Goal: Information Seeking & Learning: Learn about a topic

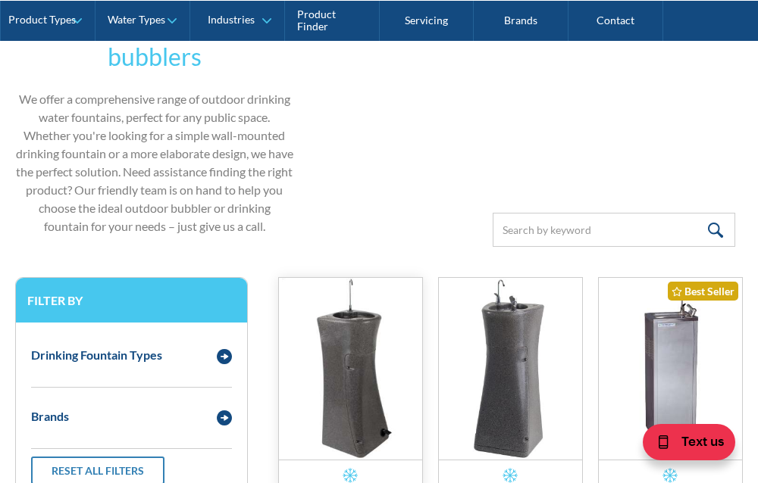
drag, startPoint x: 358, startPoint y: 124, endPoint x: 377, endPoint y: 214, distance: 92.1
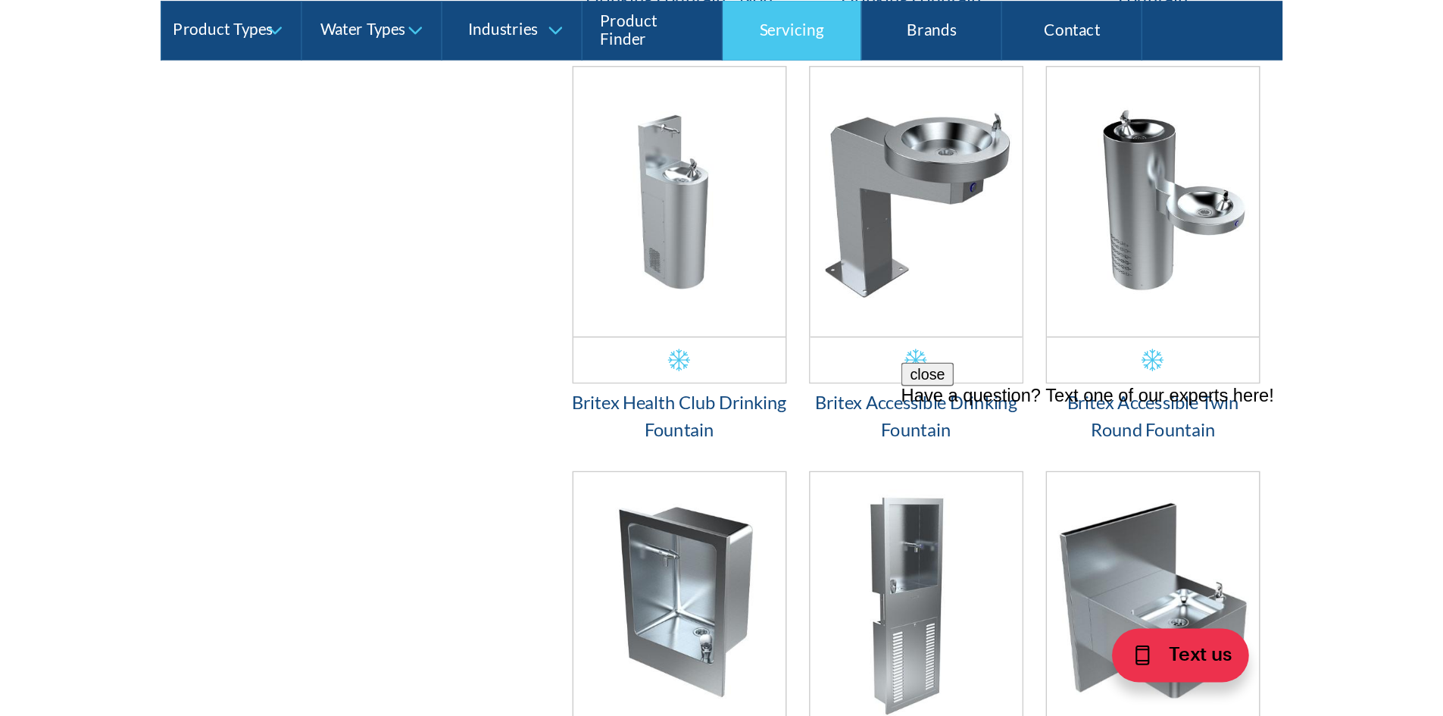
scroll to position [1768, 0]
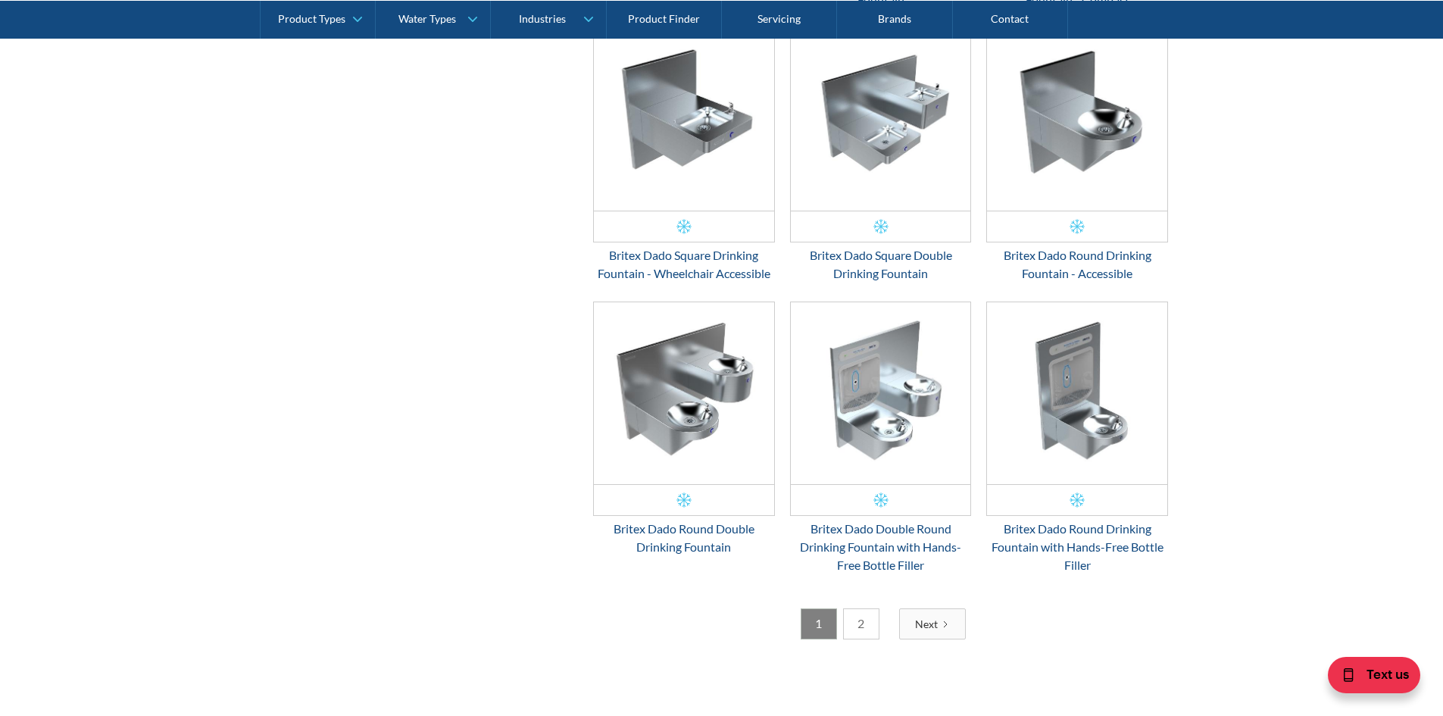
drag, startPoint x: 1265, startPoint y: 277, endPoint x: 1264, endPoint y: 426, distance: 148.5
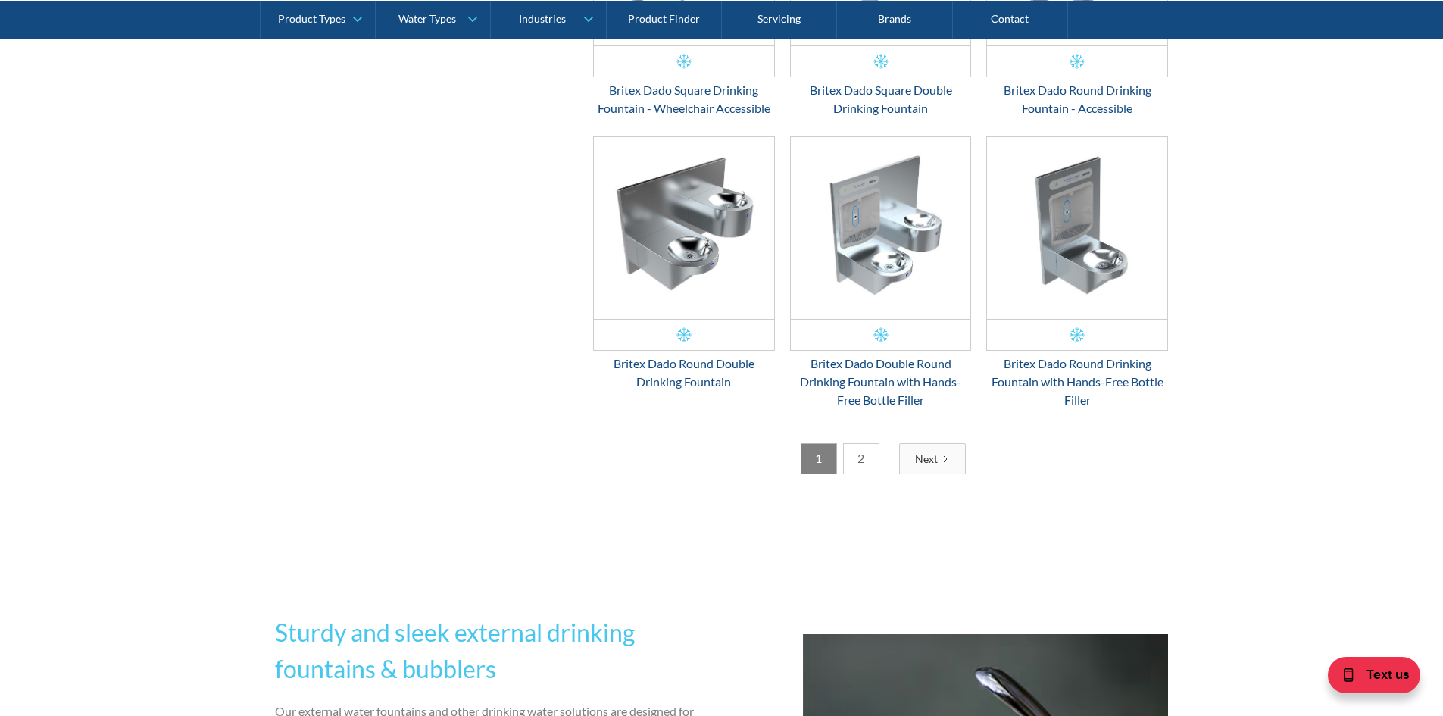
click at [757, 458] on link "2" at bounding box center [861, 458] width 36 height 31
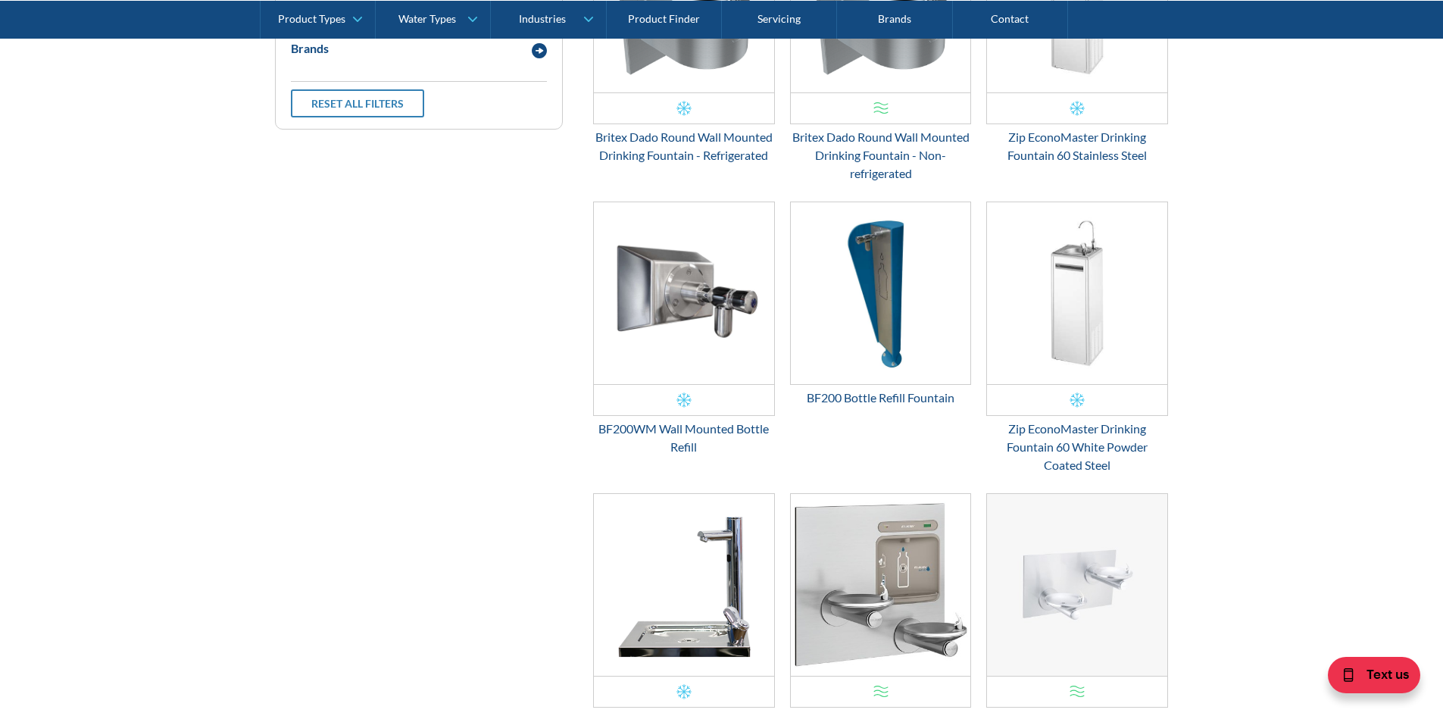
drag, startPoint x: 1287, startPoint y: 221, endPoint x: 1292, endPoint y: 340, distance: 119.8
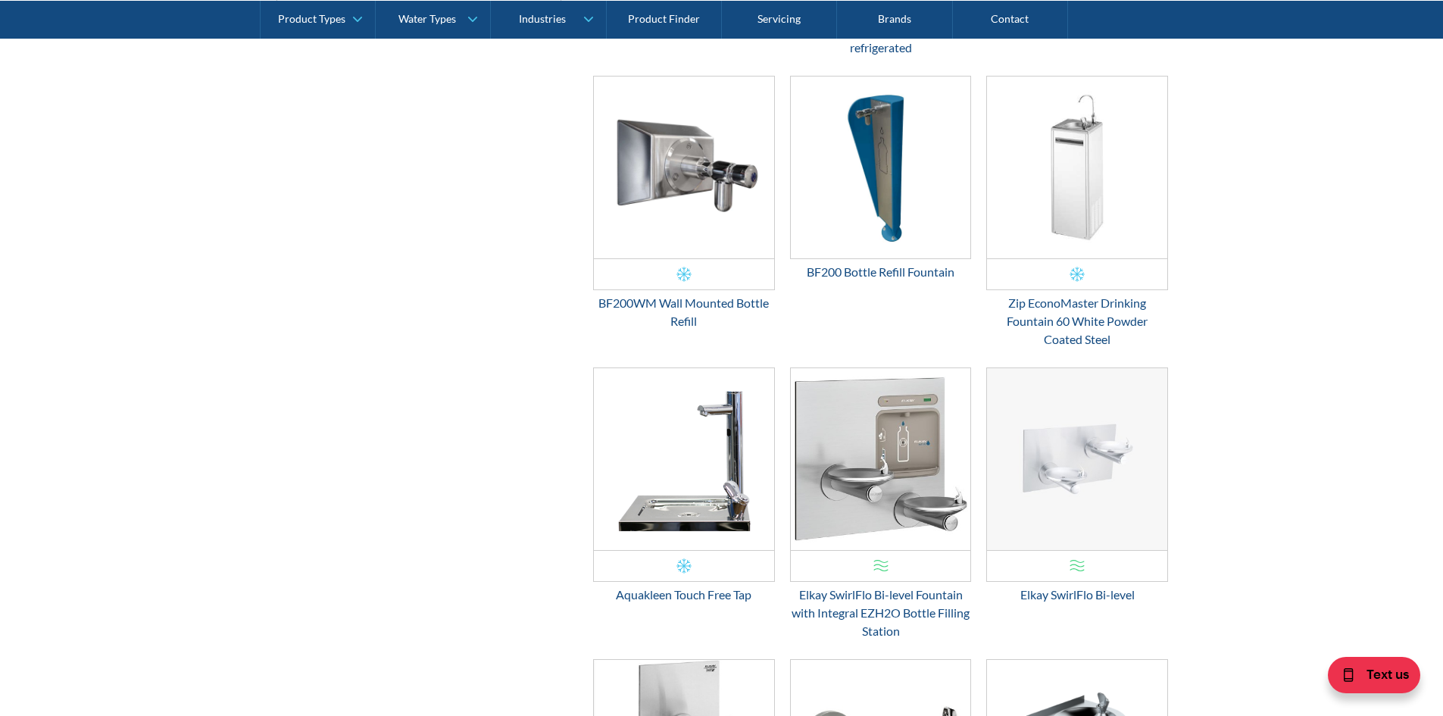
drag, startPoint x: 538, startPoint y: 182, endPoint x: 511, endPoint y: 270, distance: 92.0
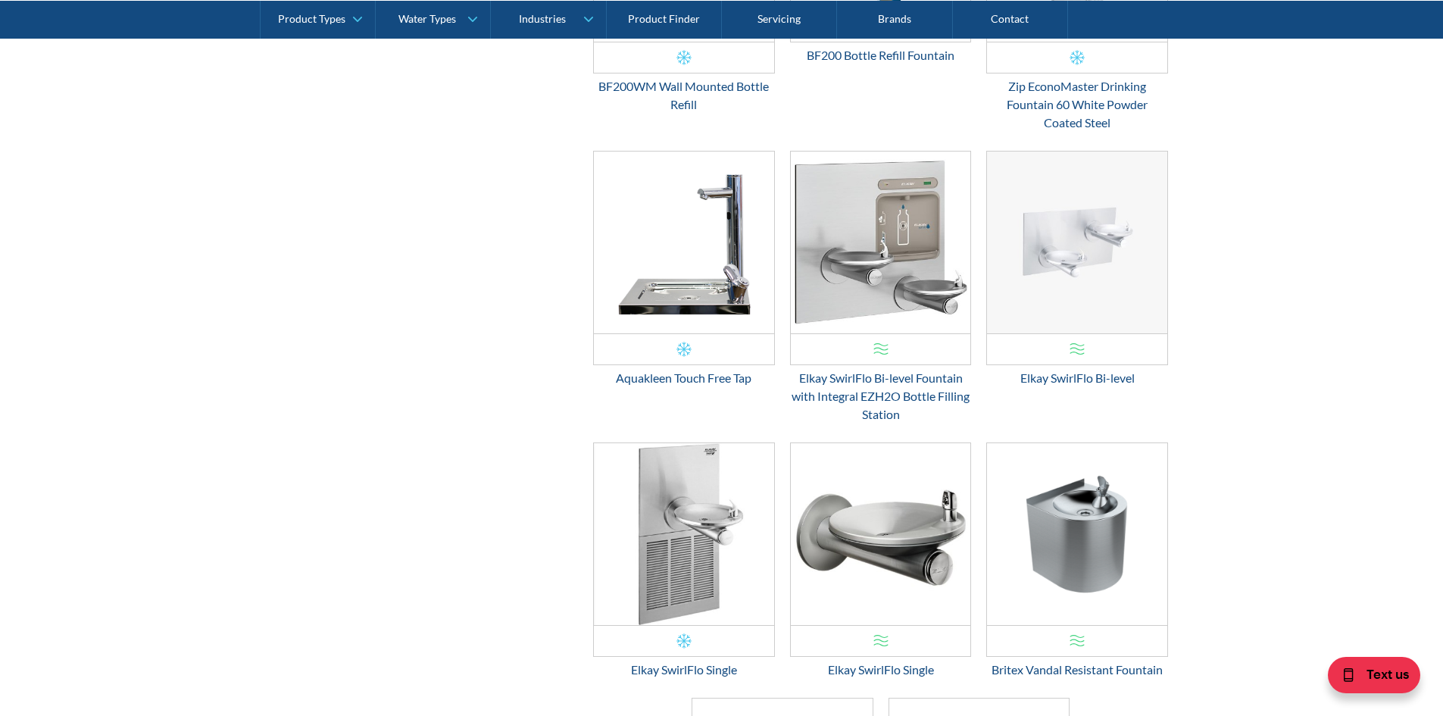
drag, startPoint x: 486, startPoint y: 259, endPoint x: 457, endPoint y: 231, distance: 40.7
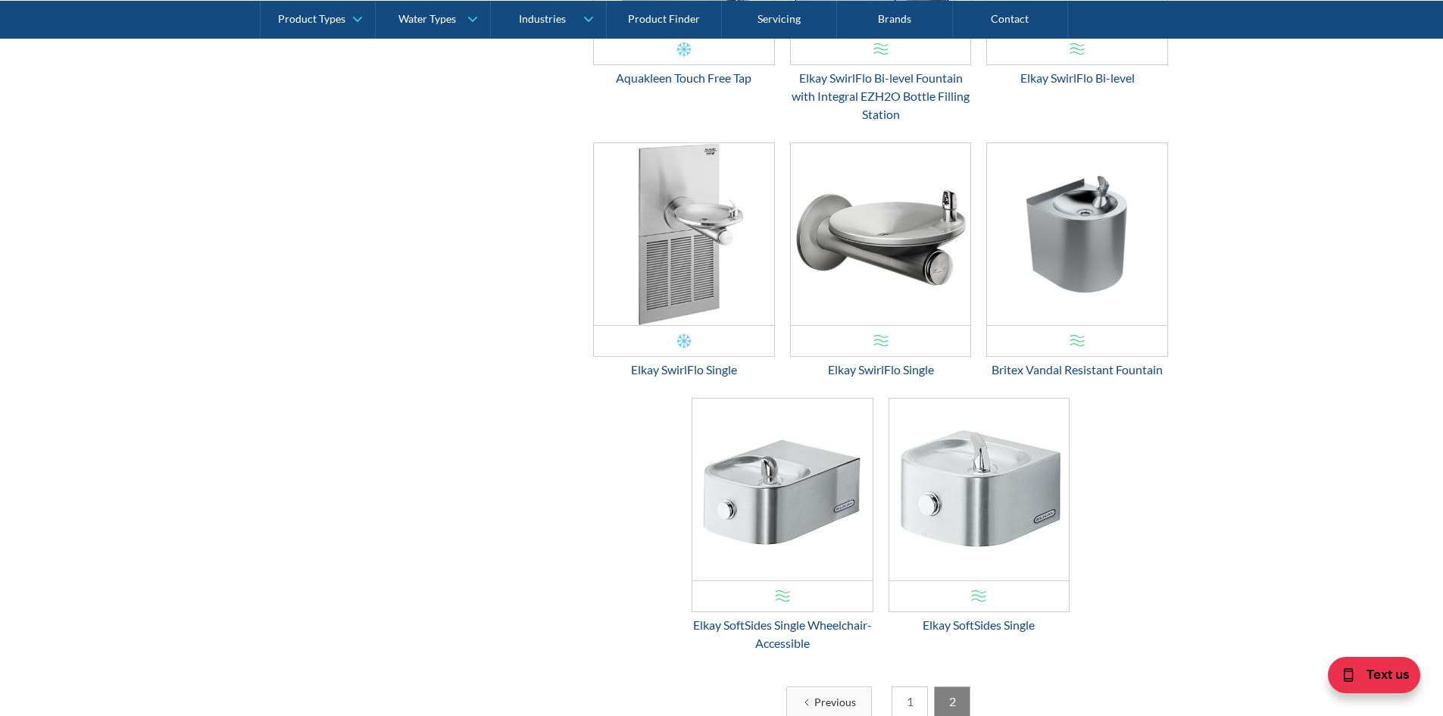
drag, startPoint x: 512, startPoint y: 195, endPoint x: 516, endPoint y: 217, distance: 21.6
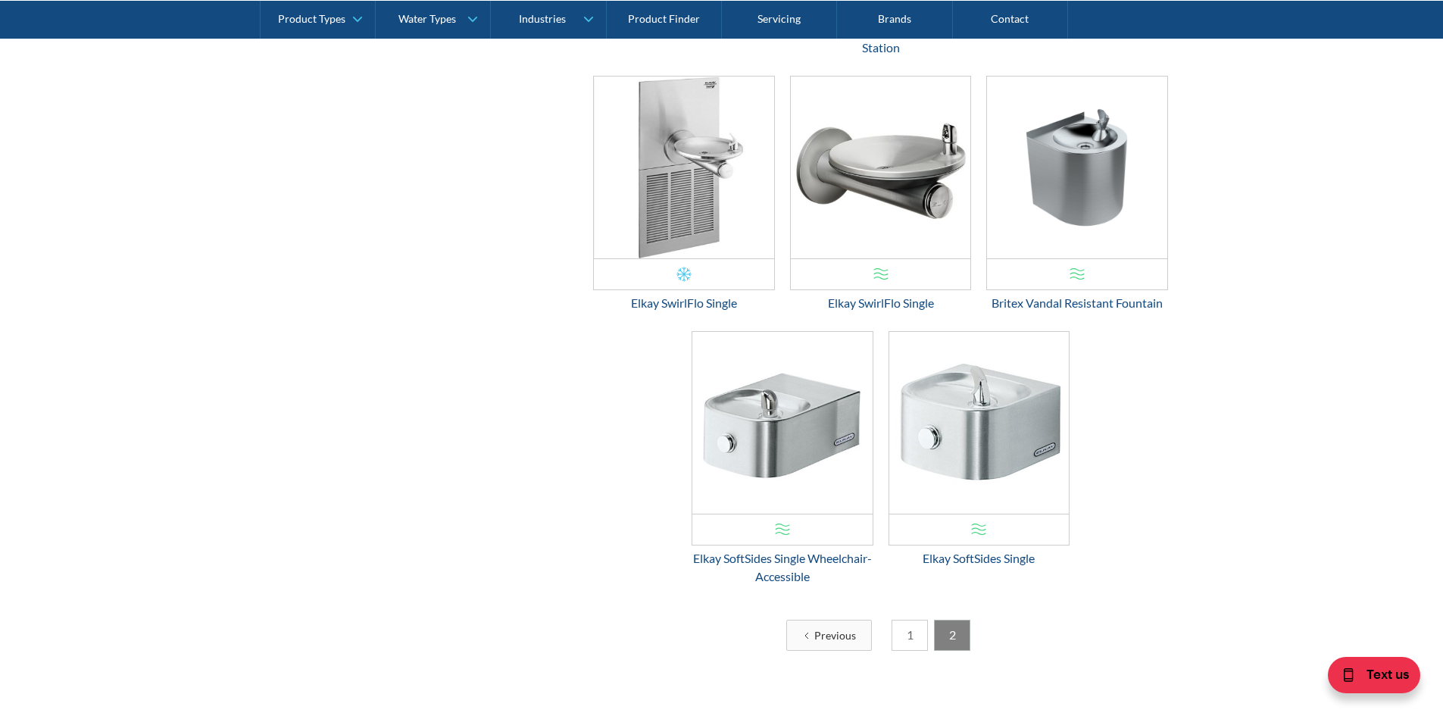
scroll to position [1507, 0]
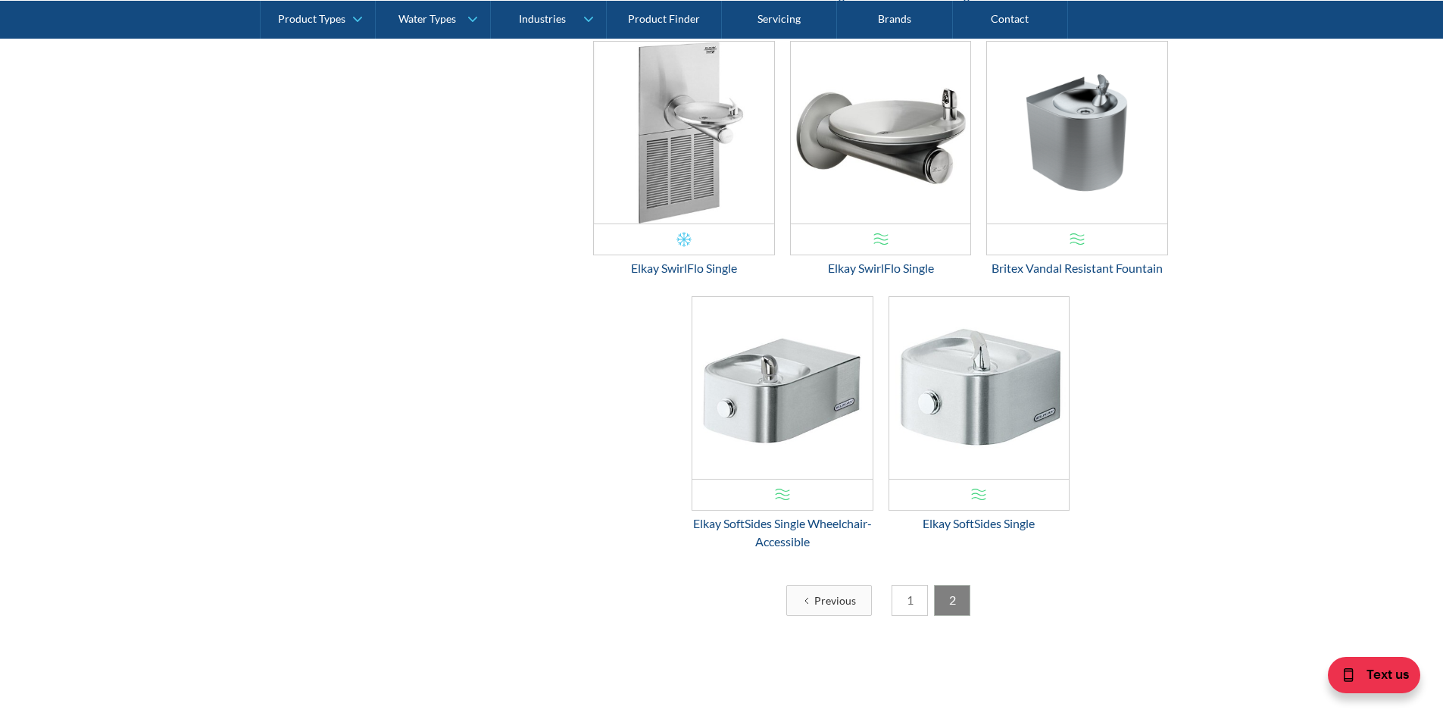
drag, startPoint x: 493, startPoint y: 190, endPoint x: 492, endPoint y: 261, distance: 70.5
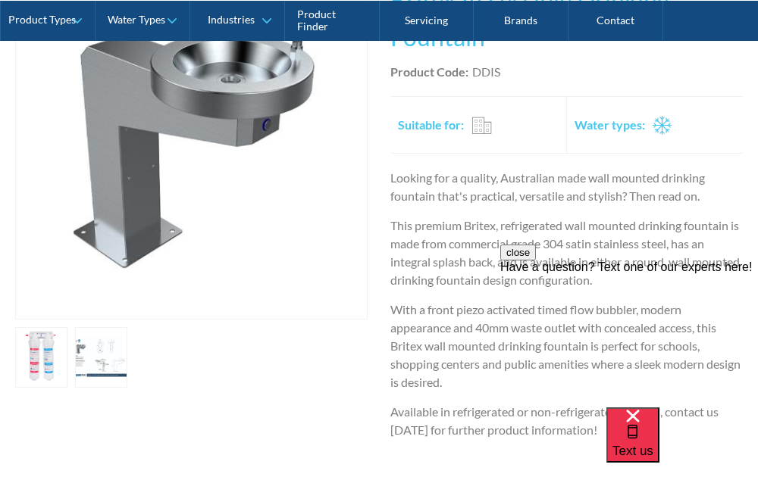
click at [38, 371] on link "open lightbox" at bounding box center [41, 357] width 52 height 61
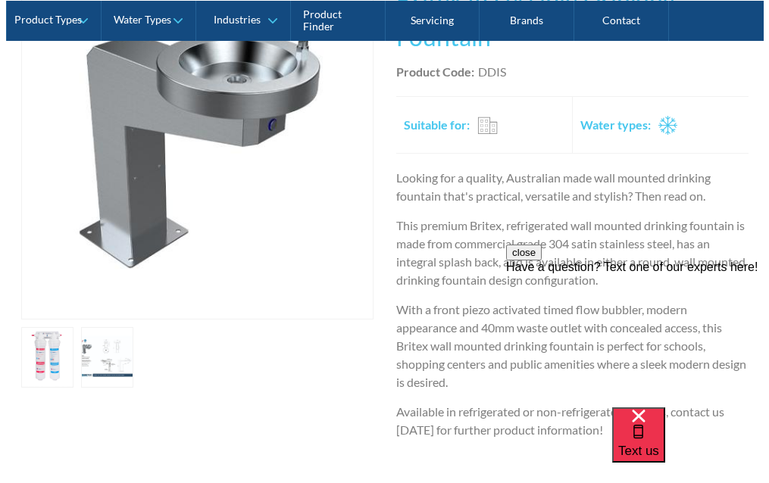
scroll to position [377, 0]
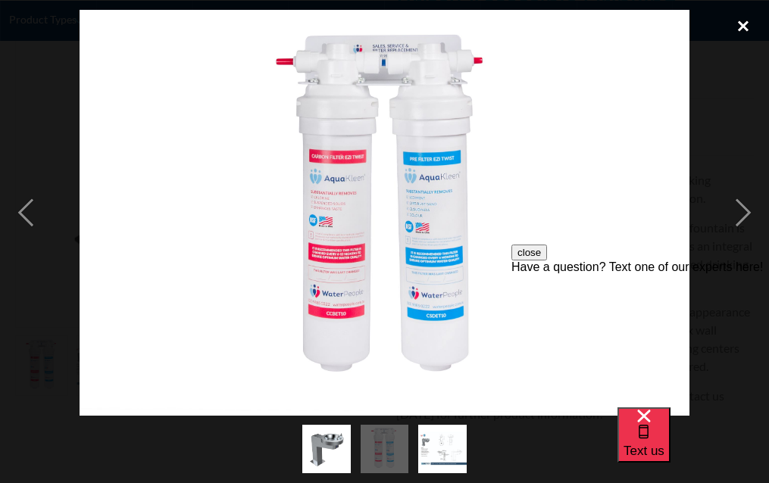
click at [749, 20] on div "close lightbox" at bounding box center [744, 26] width 52 height 33
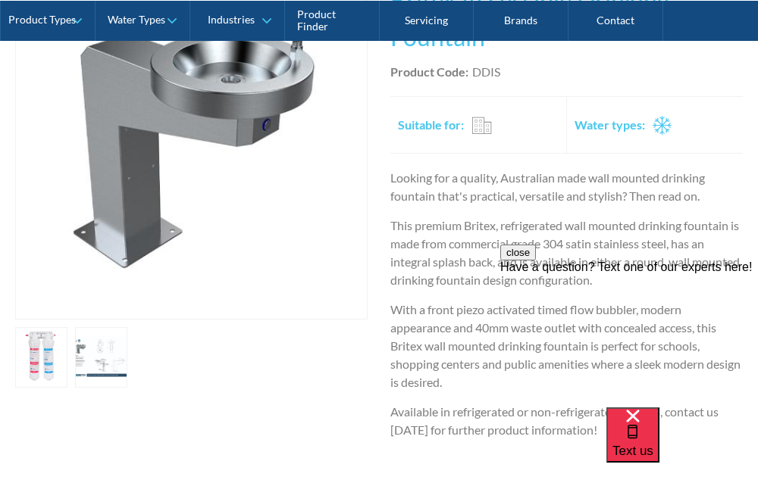
click at [90, 359] on link "open lightbox" at bounding box center [101, 357] width 52 height 61
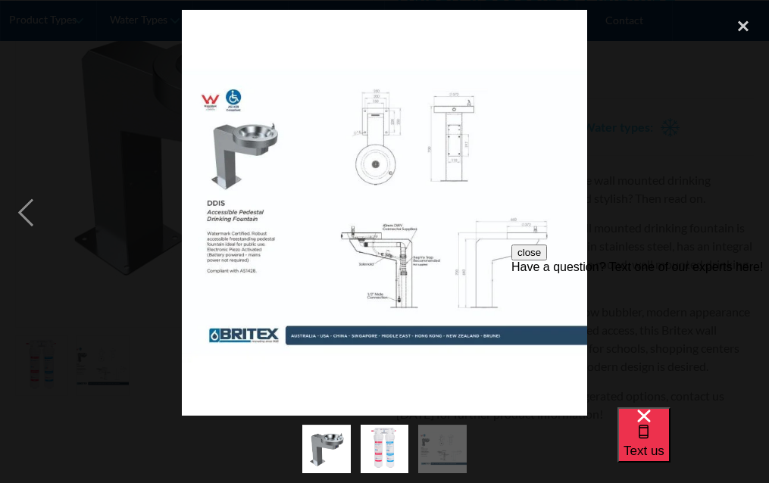
click at [386, 271] on img at bounding box center [385, 213] width 406 height 406
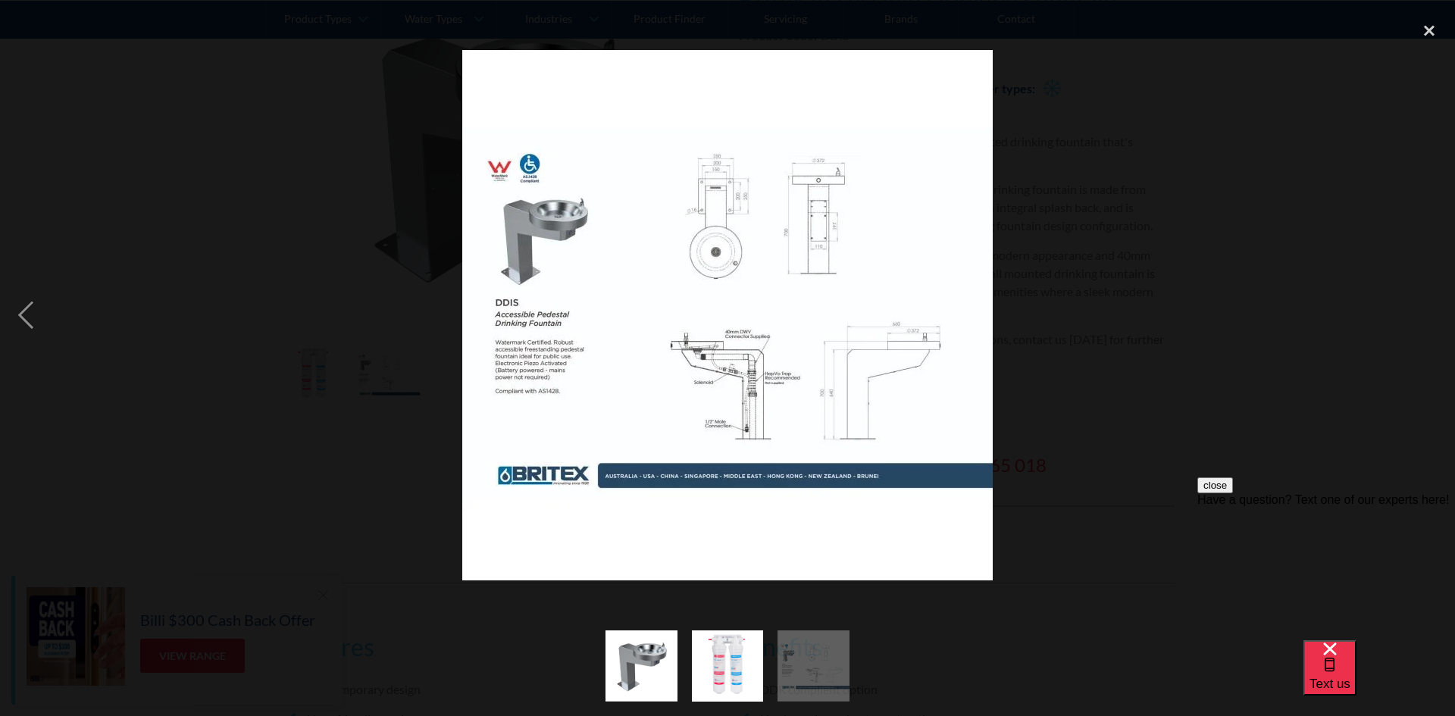
click at [757, 386] on img at bounding box center [727, 315] width 530 height 530
click at [757, 383] on img at bounding box center [727, 315] width 530 height 530
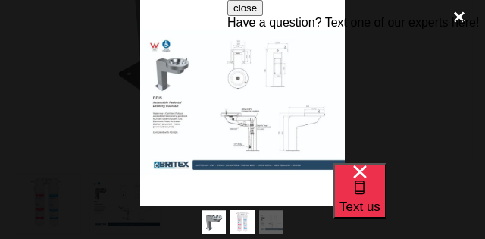
click at [263, 16] on button "close" at bounding box center [245, 8] width 36 height 16
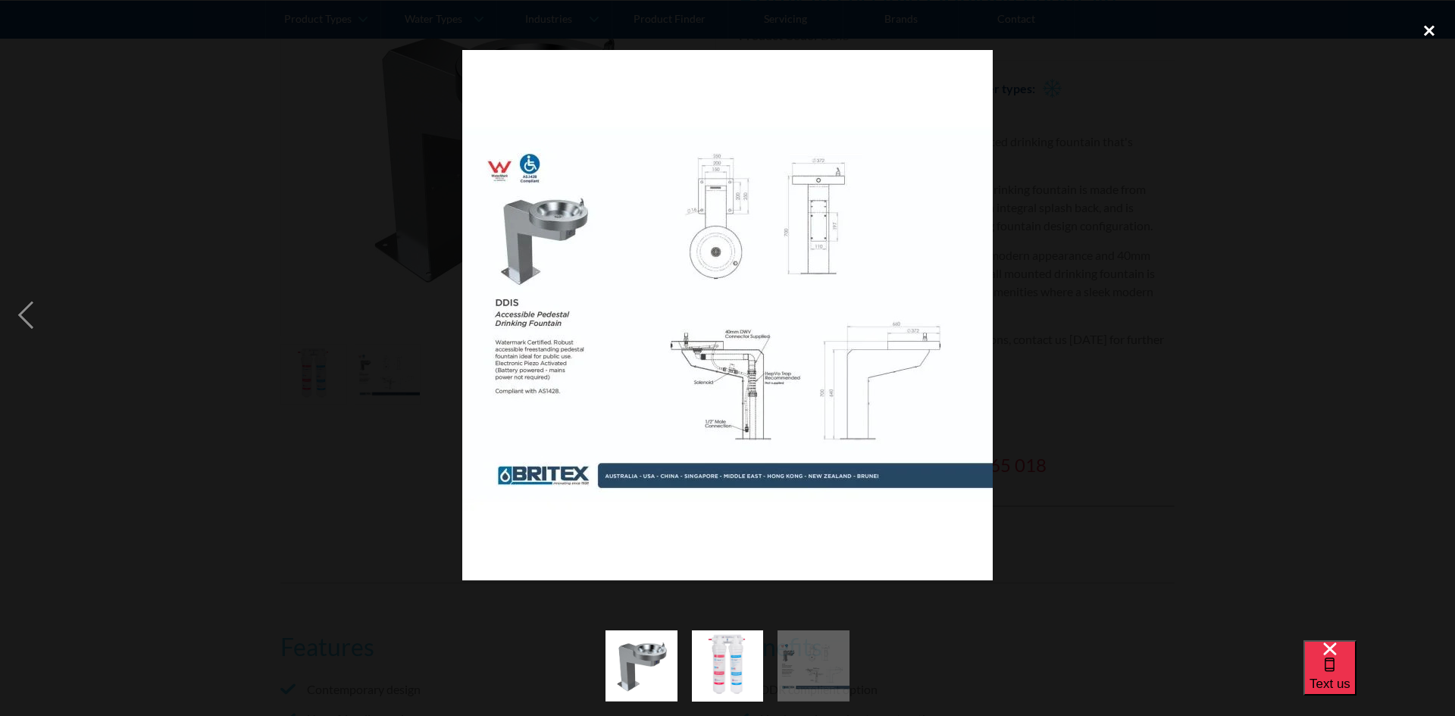
click at [757, 22] on div "close lightbox" at bounding box center [1429, 30] width 52 height 33
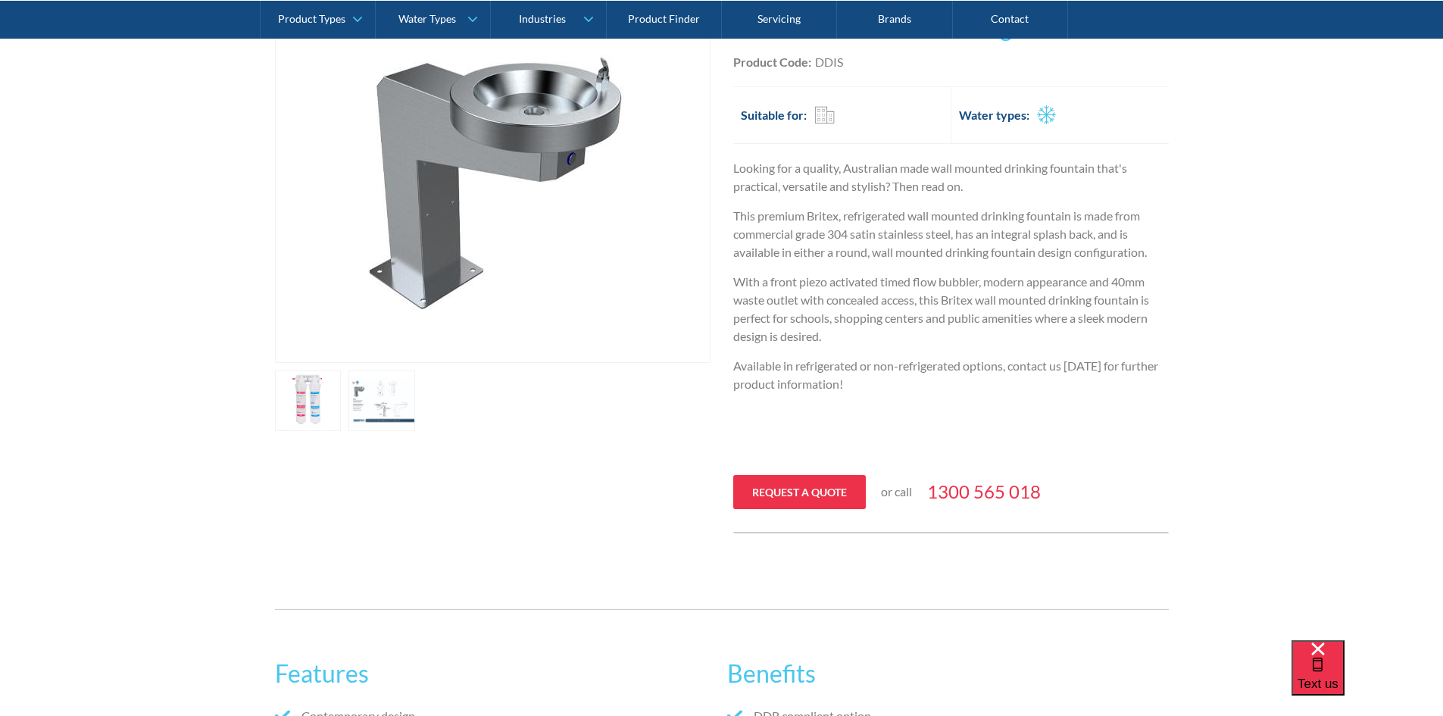
drag, startPoint x: 1093, startPoint y: 309, endPoint x: 1104, endPoint y: 261, distance: 48.9
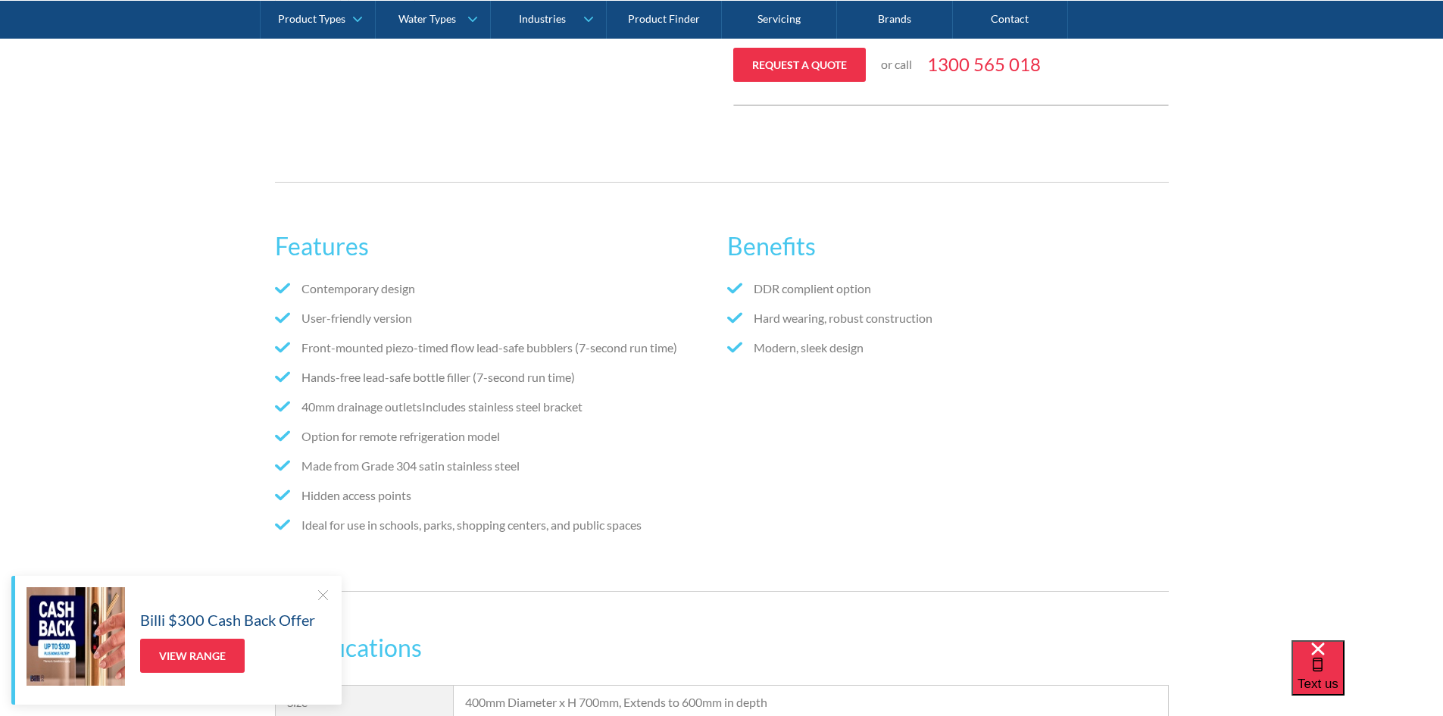
scroll to position [815, 0]
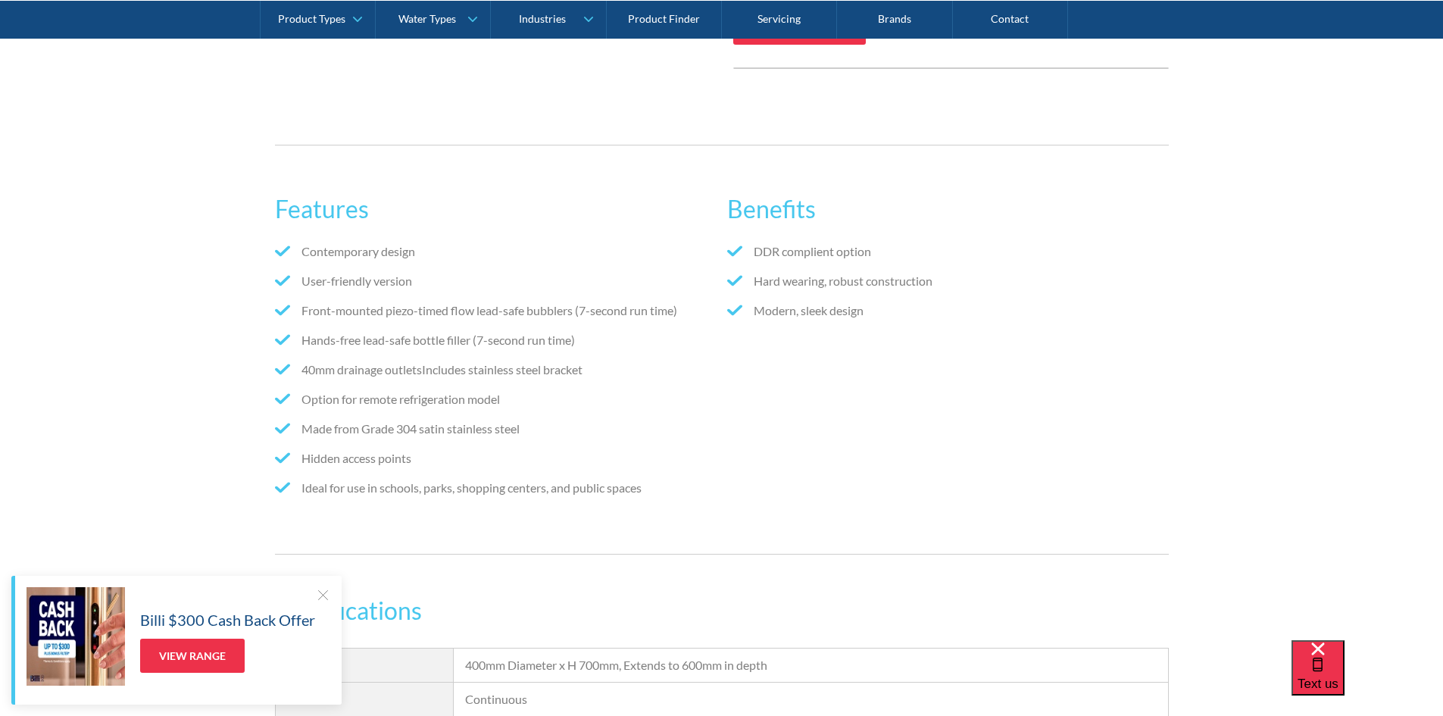
drag, startPoint x: 454, startPoint y: 142, endPoint x: 458, endPoint y: 185, distance: 42.6
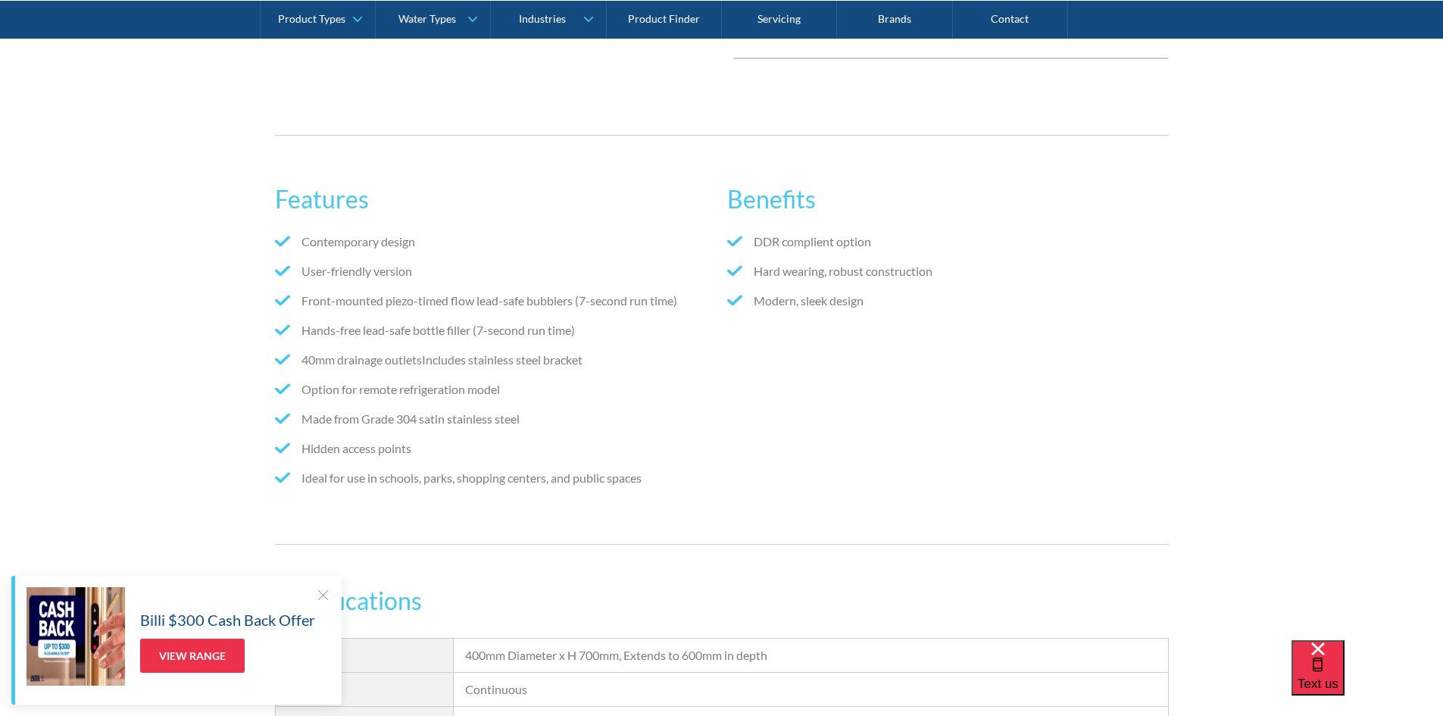
scroll to position [830, 0]
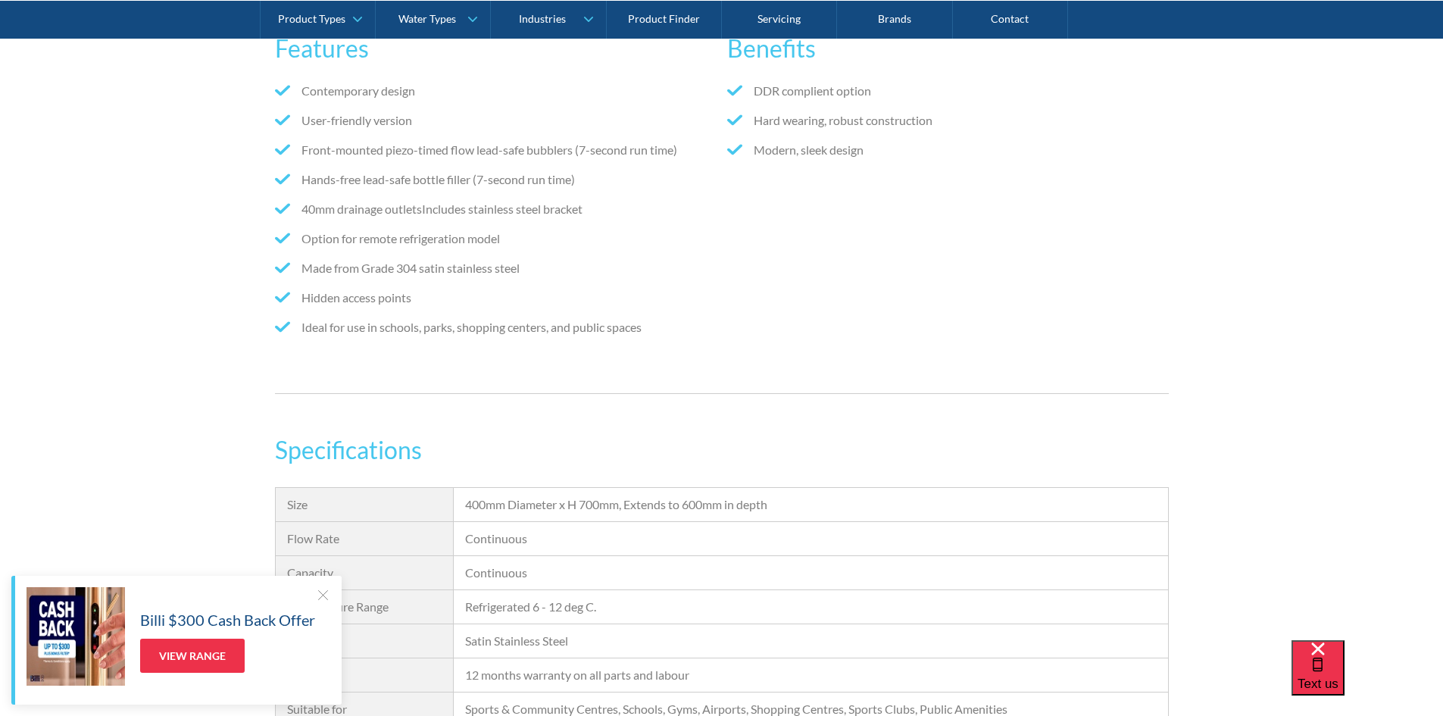
drag, startPoint x: 227, startPoint y: 195, endPoint x: 221, endPoint y: 258, distance: 63.1
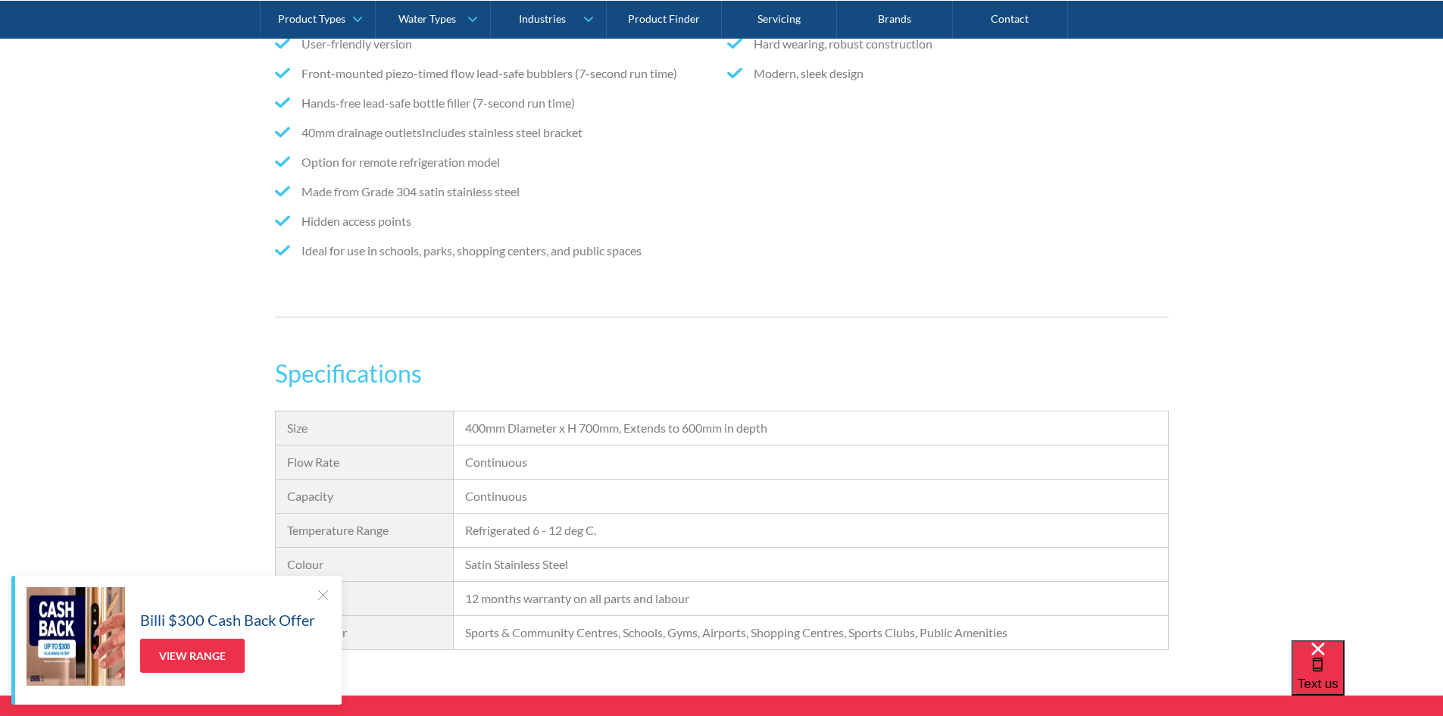
scroll to position [1128, 0]
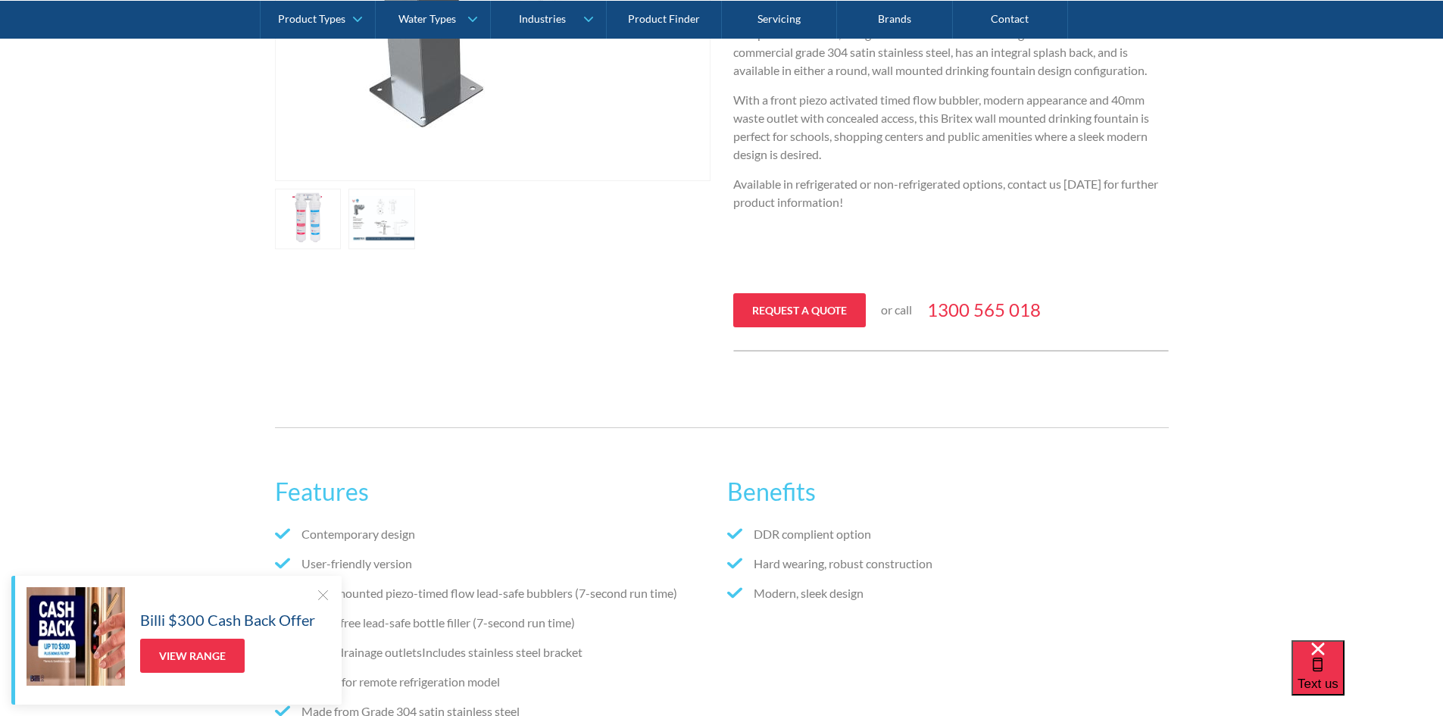
drag, startPoint x: 880, startPoint y: 458, endPoint x: 863, endPoint y: 346, distance: 113.4
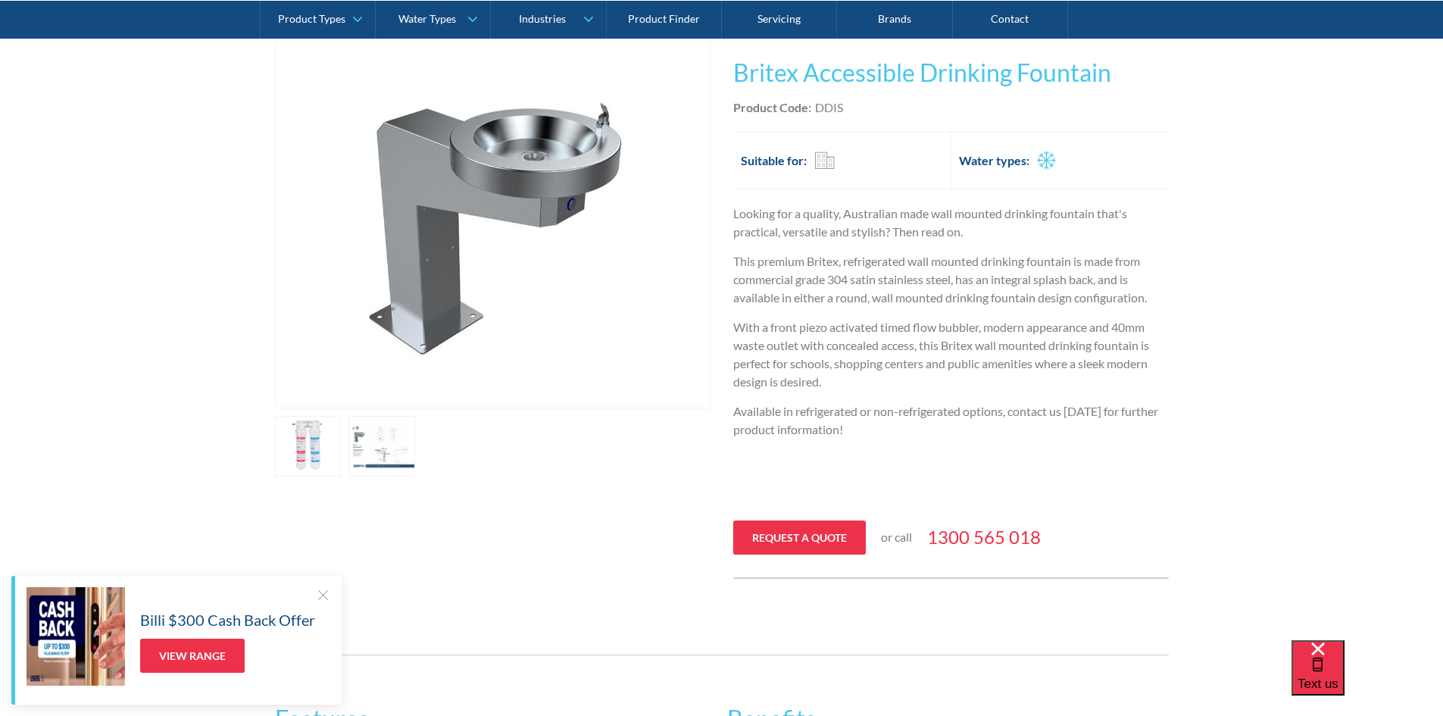
scroll to position [306, 0]
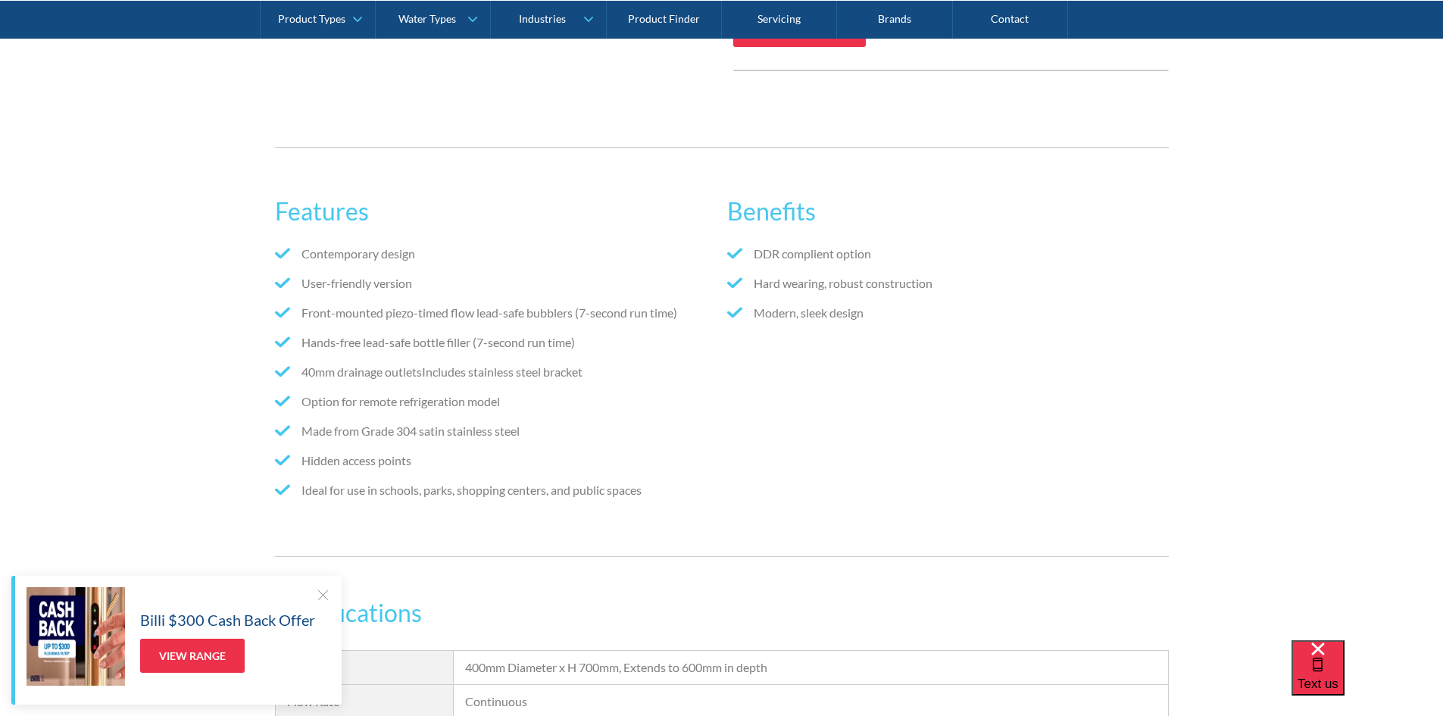
drag, startPoint x: 519, startPoint y: 389, endPoint x: 527, endPoint y: 399, distance: 12.3
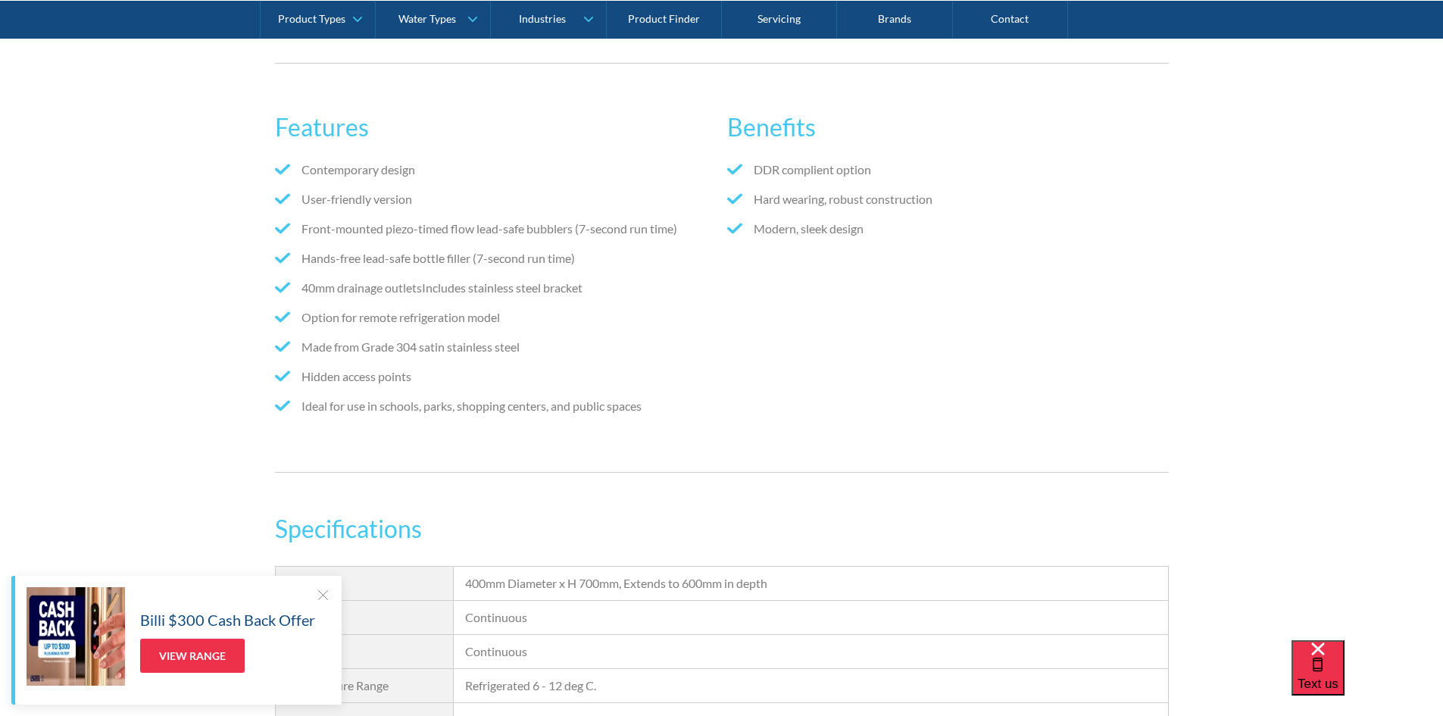
scroll to position [983, 0]
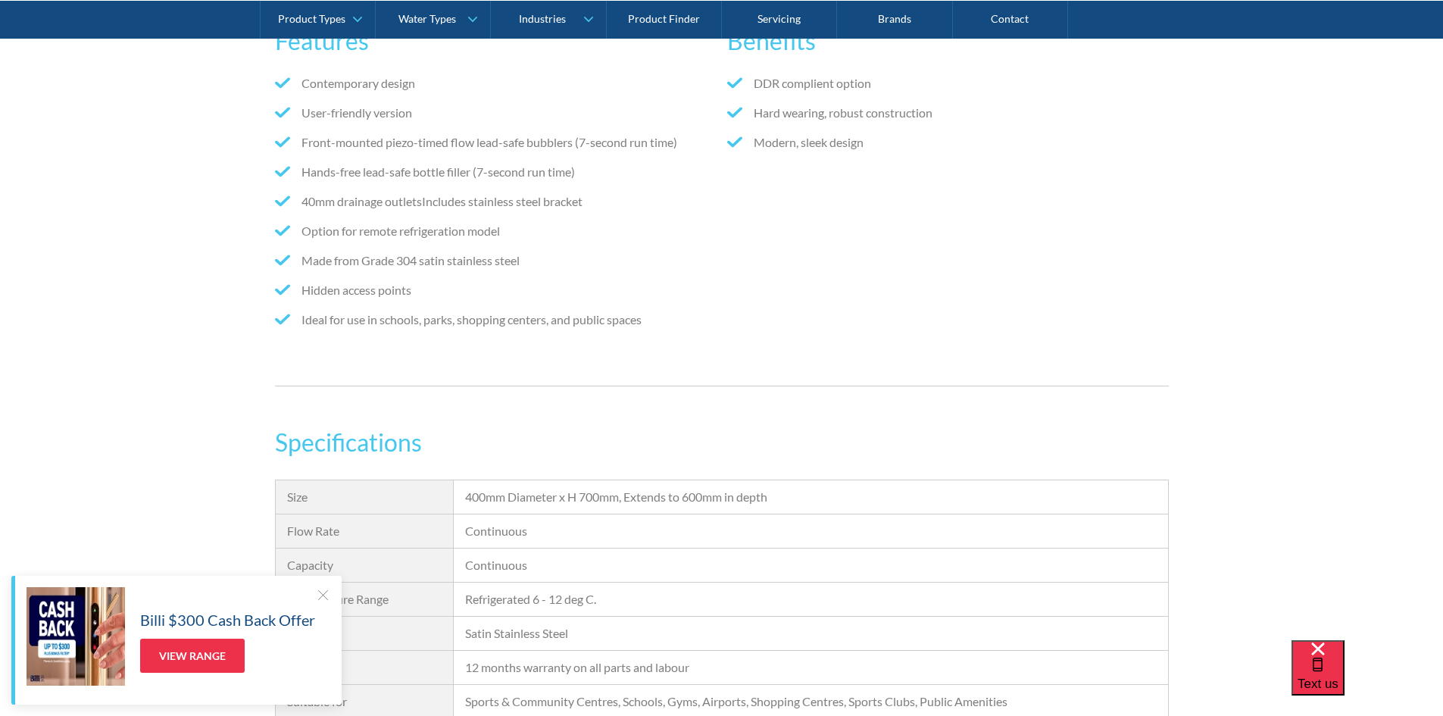
click at [321, 483] on div at bounding box center [322, 594] width 15 height 15
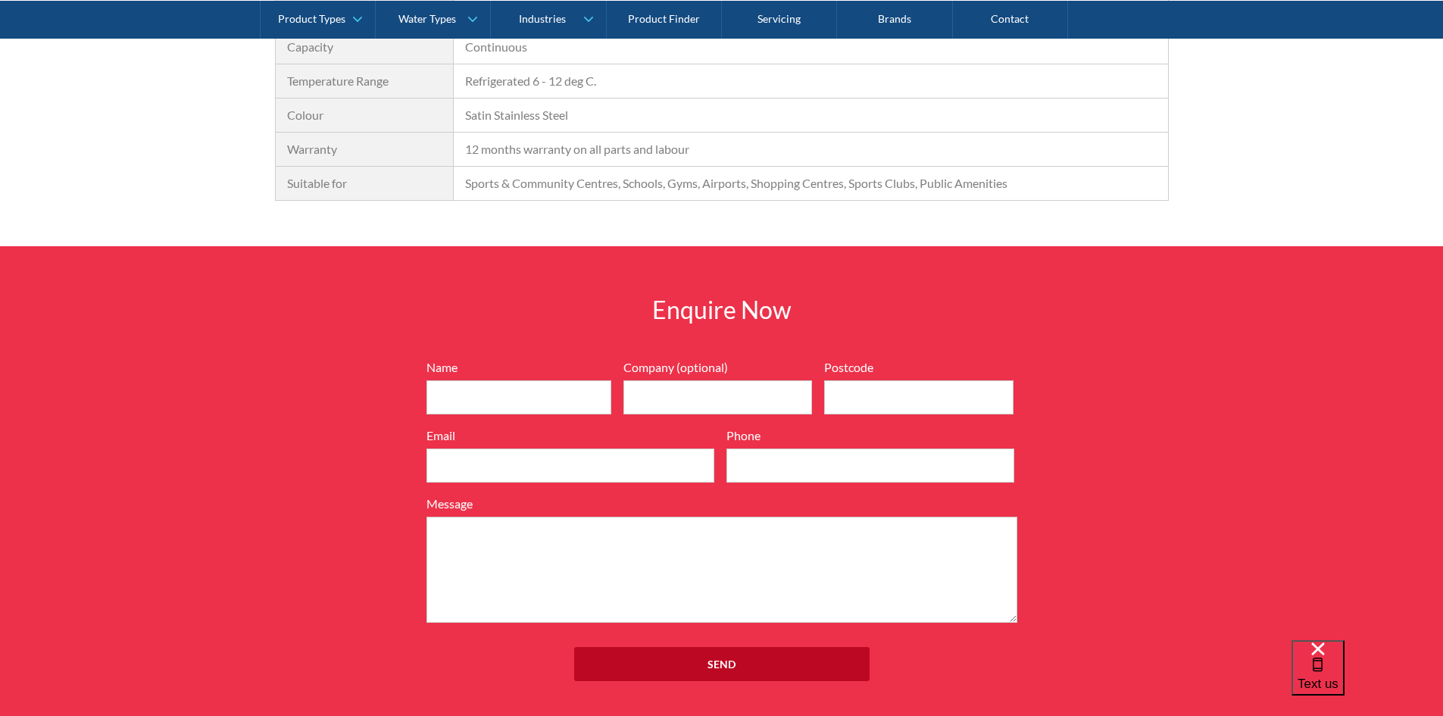
scroll to position [0, 0]
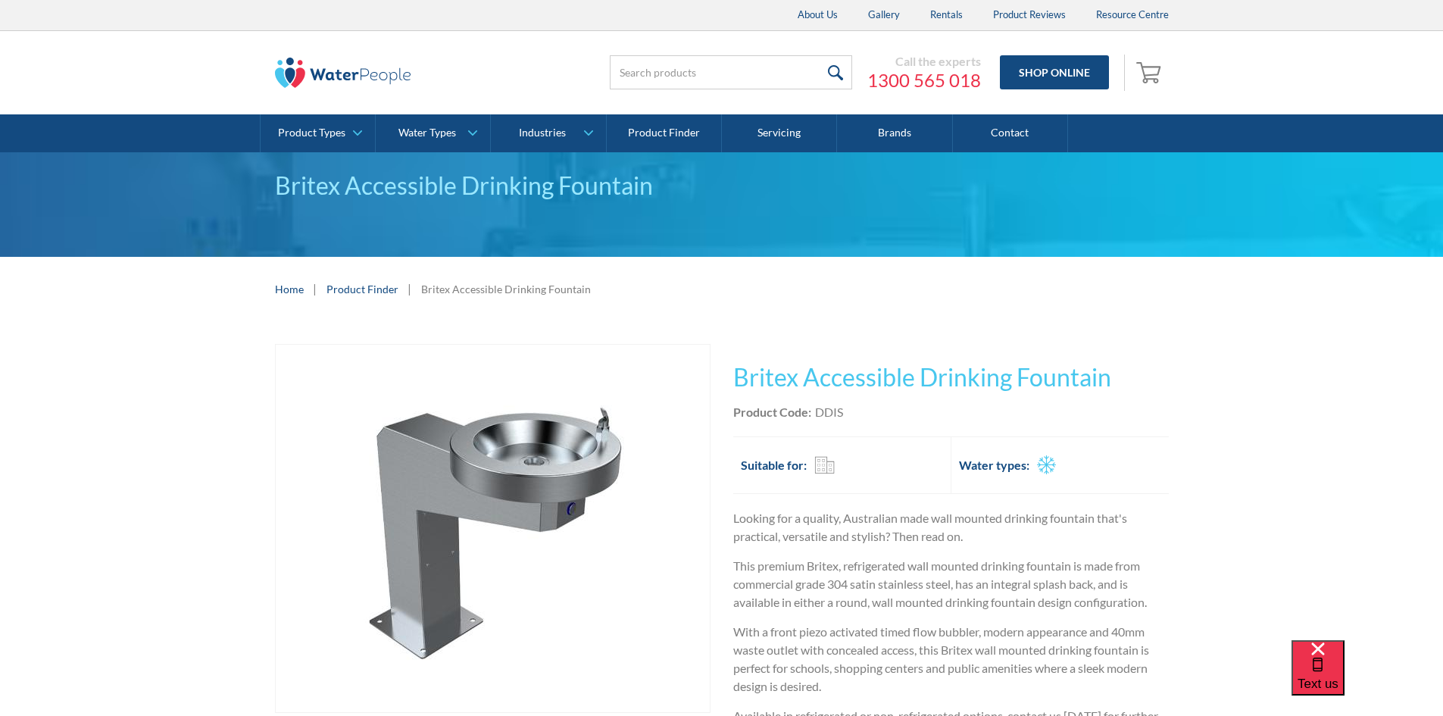
drag, startPoint x: 1218, startPoint y: 261, endPoint x: 1227, endPoint y: 99, distance: 162.4
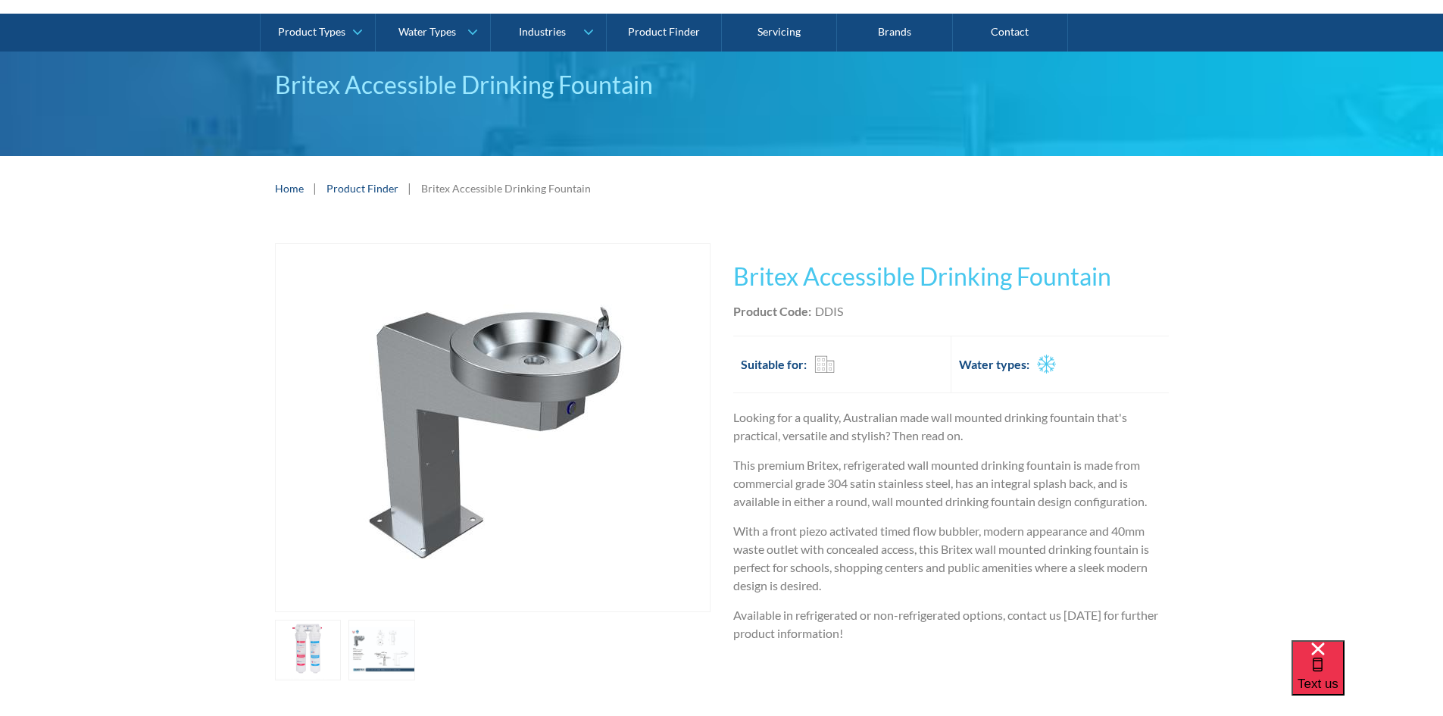
scroll to position [398, 0]
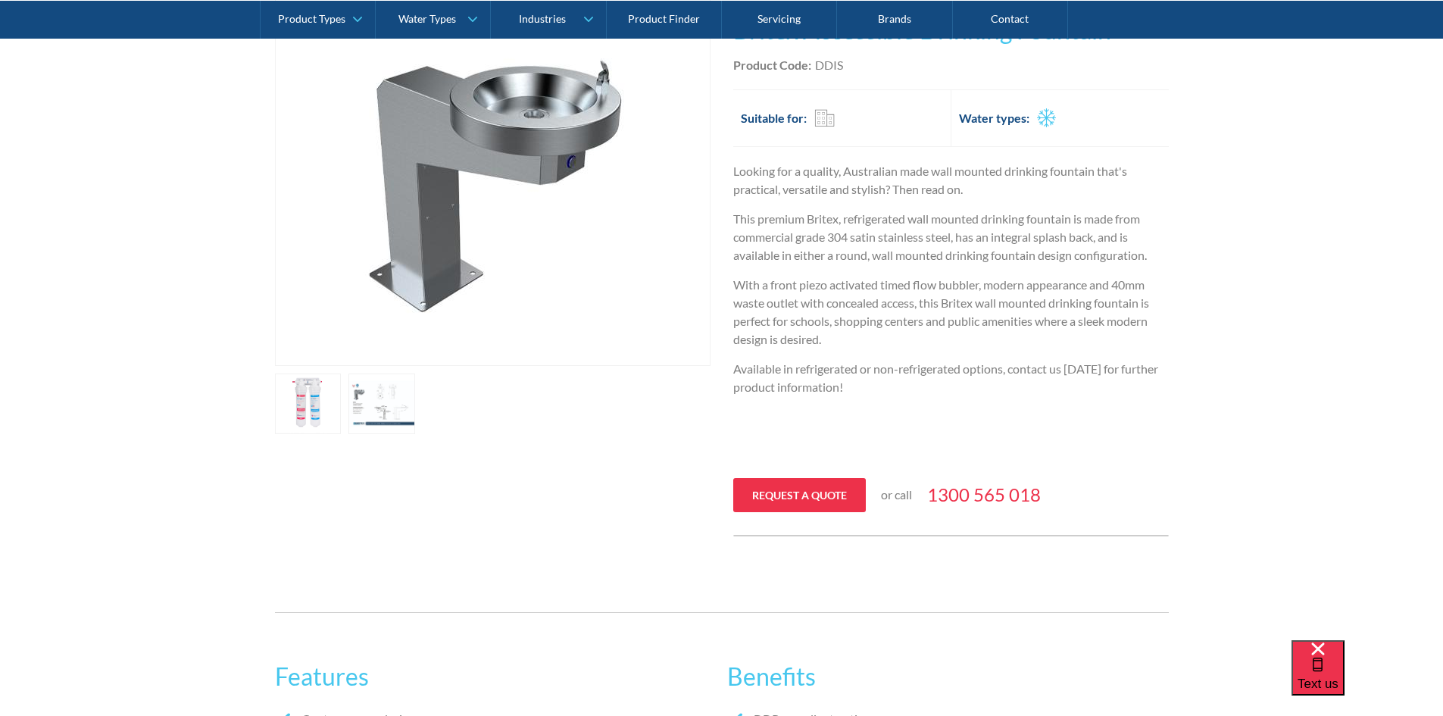
drag, startPoint x: 1250, startPoint y: 437, endPoint x: 1232, endPoint y: 468, distance: 36.0
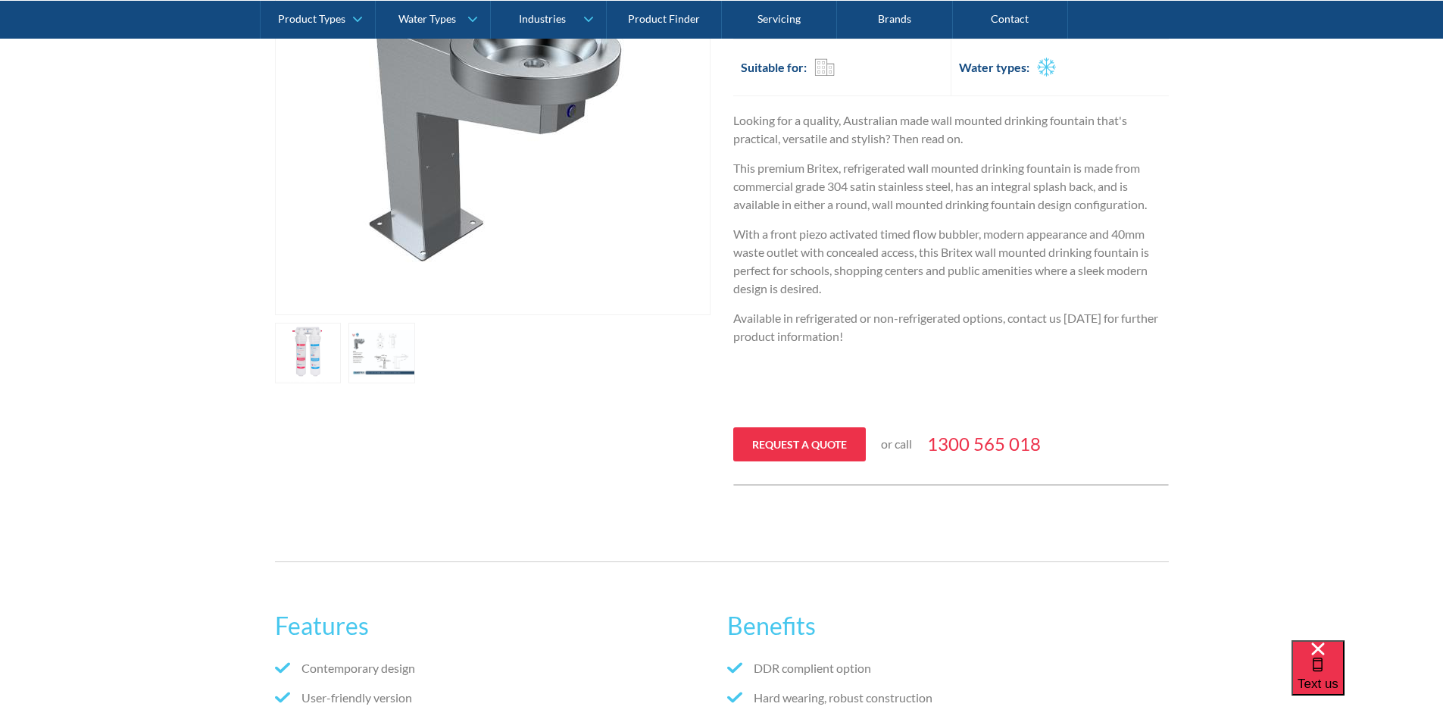
click at [307, 358] on link "open lightbox" at bounding box center [308, 353] width 67 height 61
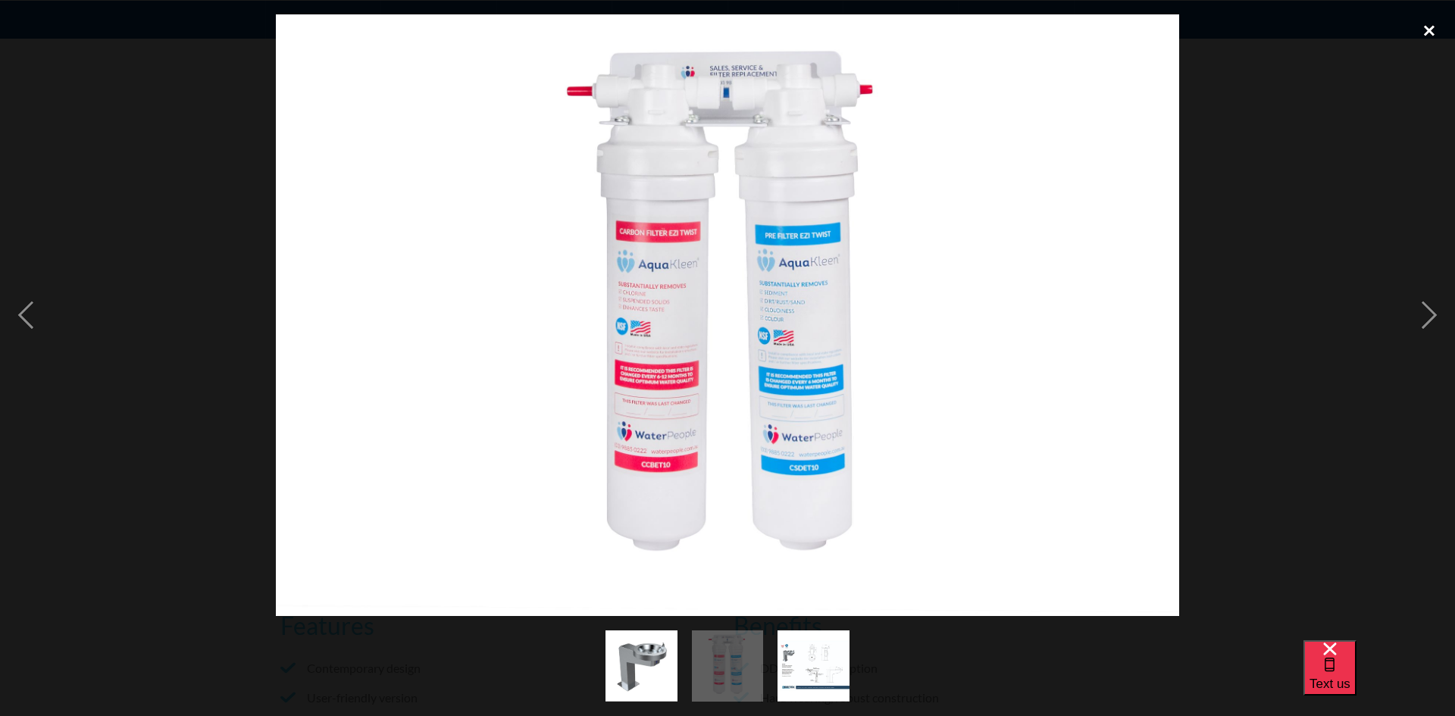
click at [757, 23] on div "close lightbox" at bounding box center [1429, 30] width 52 height 33
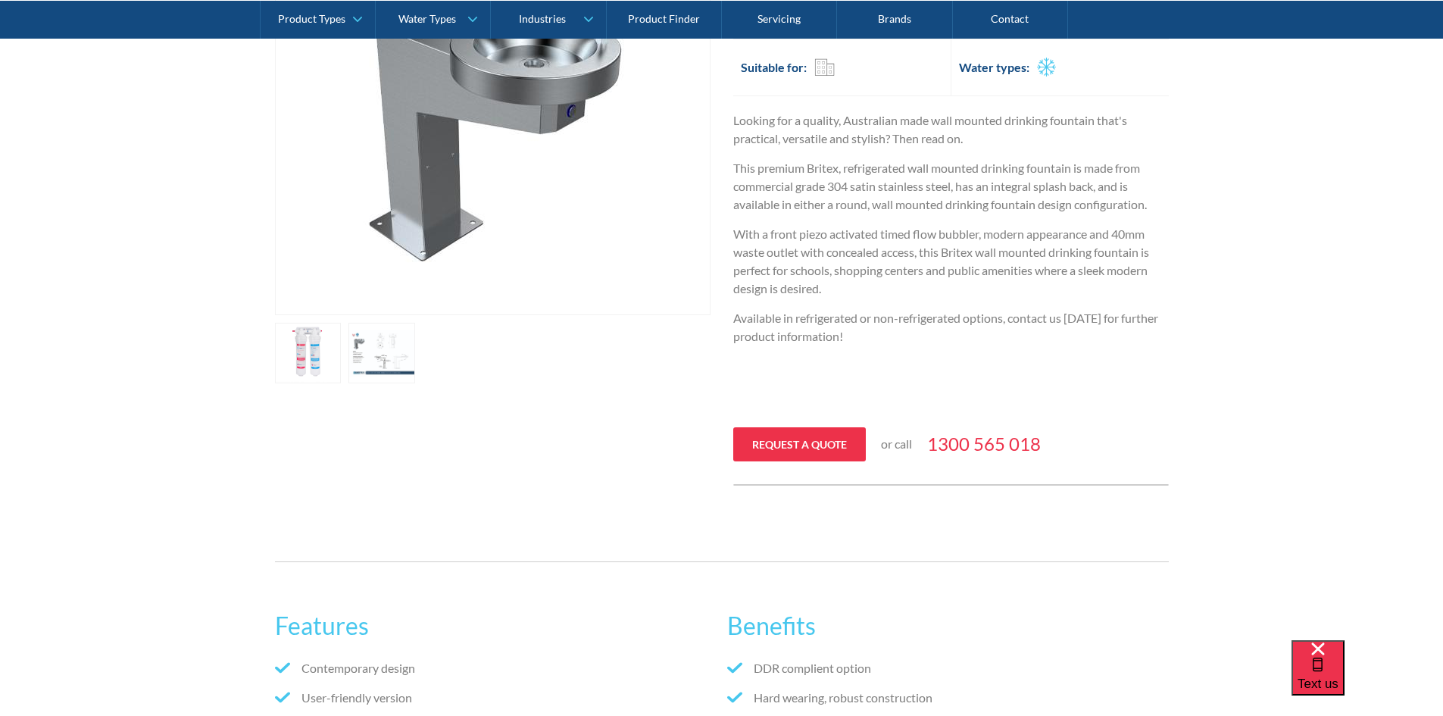
click at [409, 354] on link "open lightbox" at bounding box center [382, 353] width 67 height 61
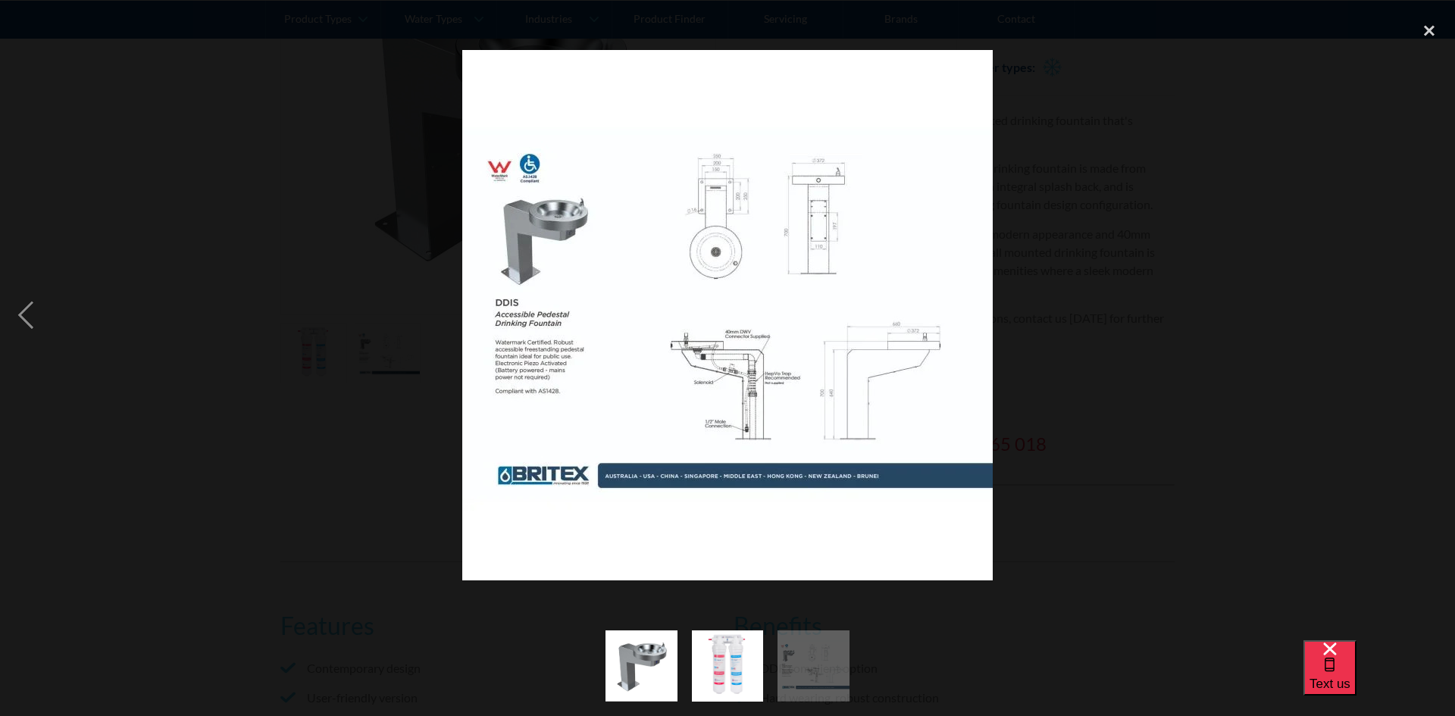
click at [757, 364] on img at bounding box center [727, 315] width 530 height 530
click at [757, 186] on div at bounding box center [727, 315] width 1455 height 602
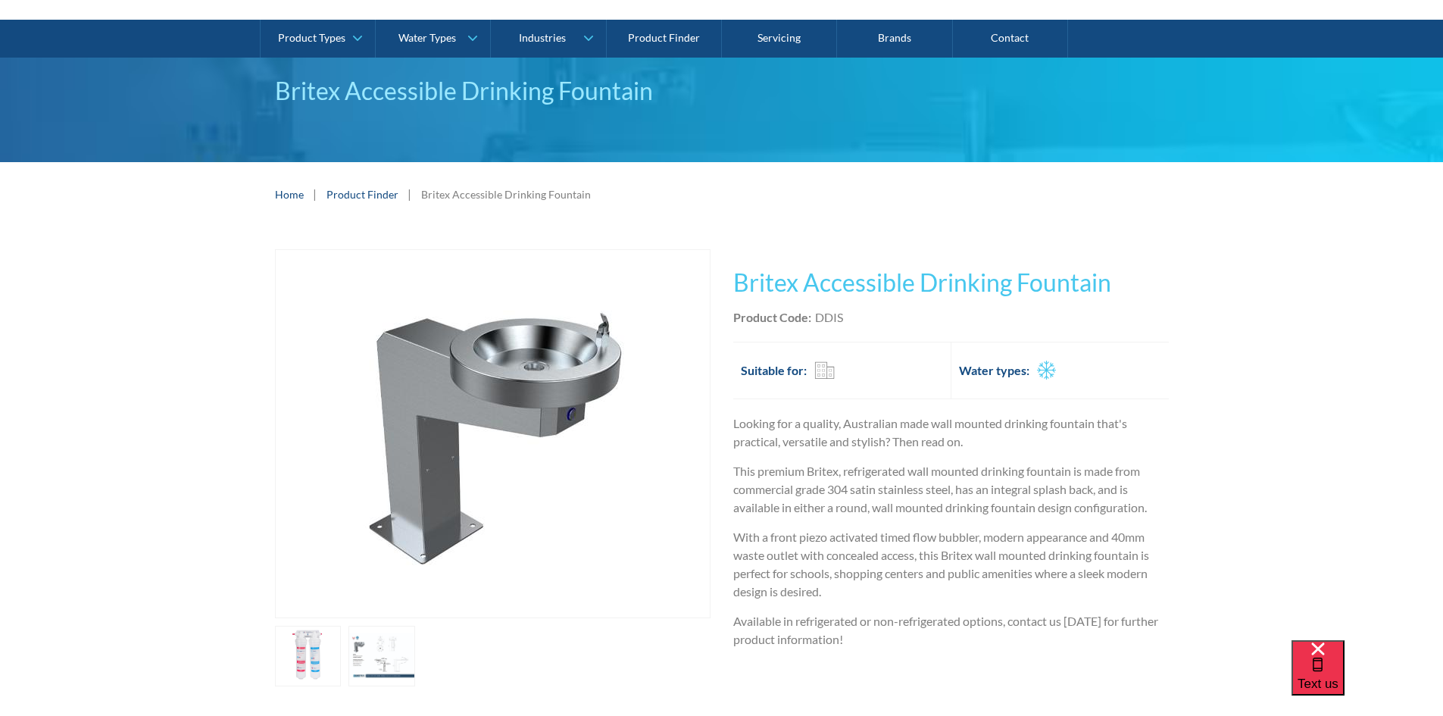
scroll to position [0, 0]
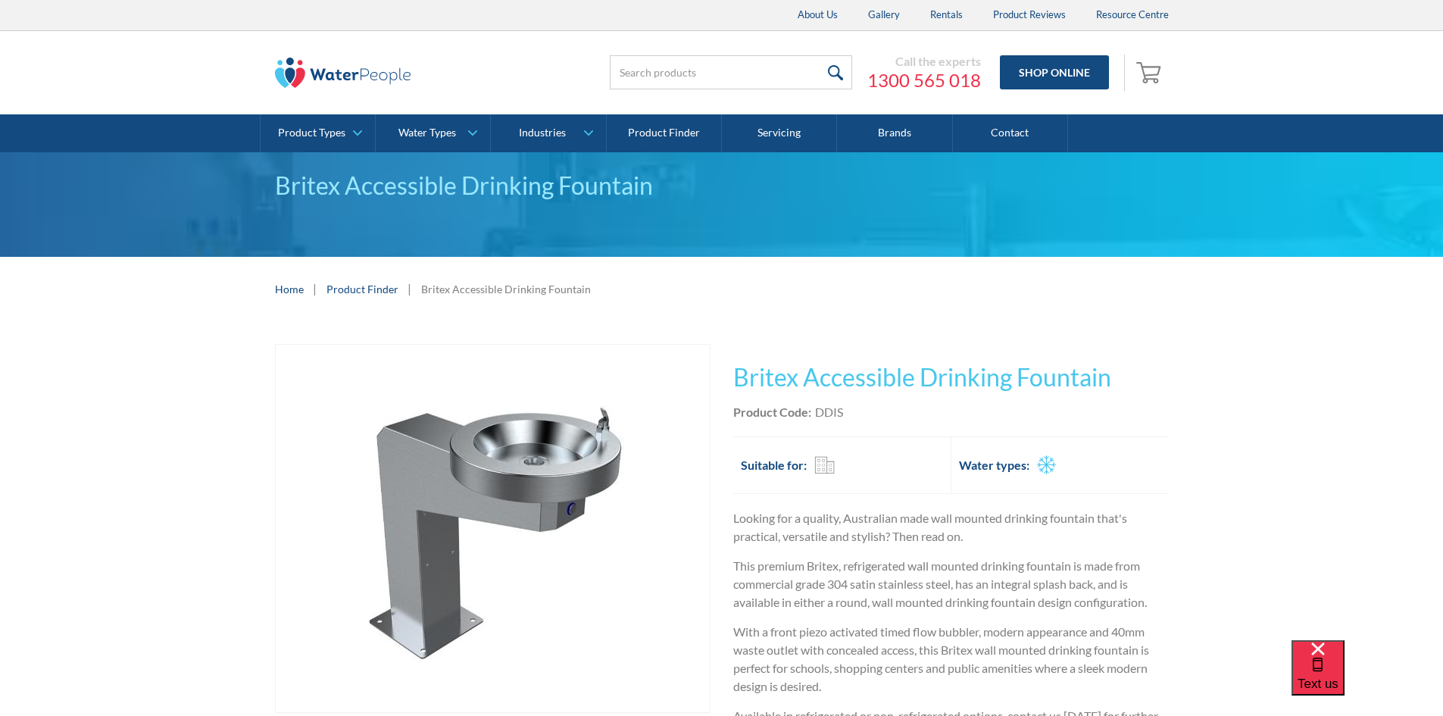
drag, startPoint x: 1276, startPoint y: 526, endPoint x: 1287, endPoint y: 405, distance: 121.0
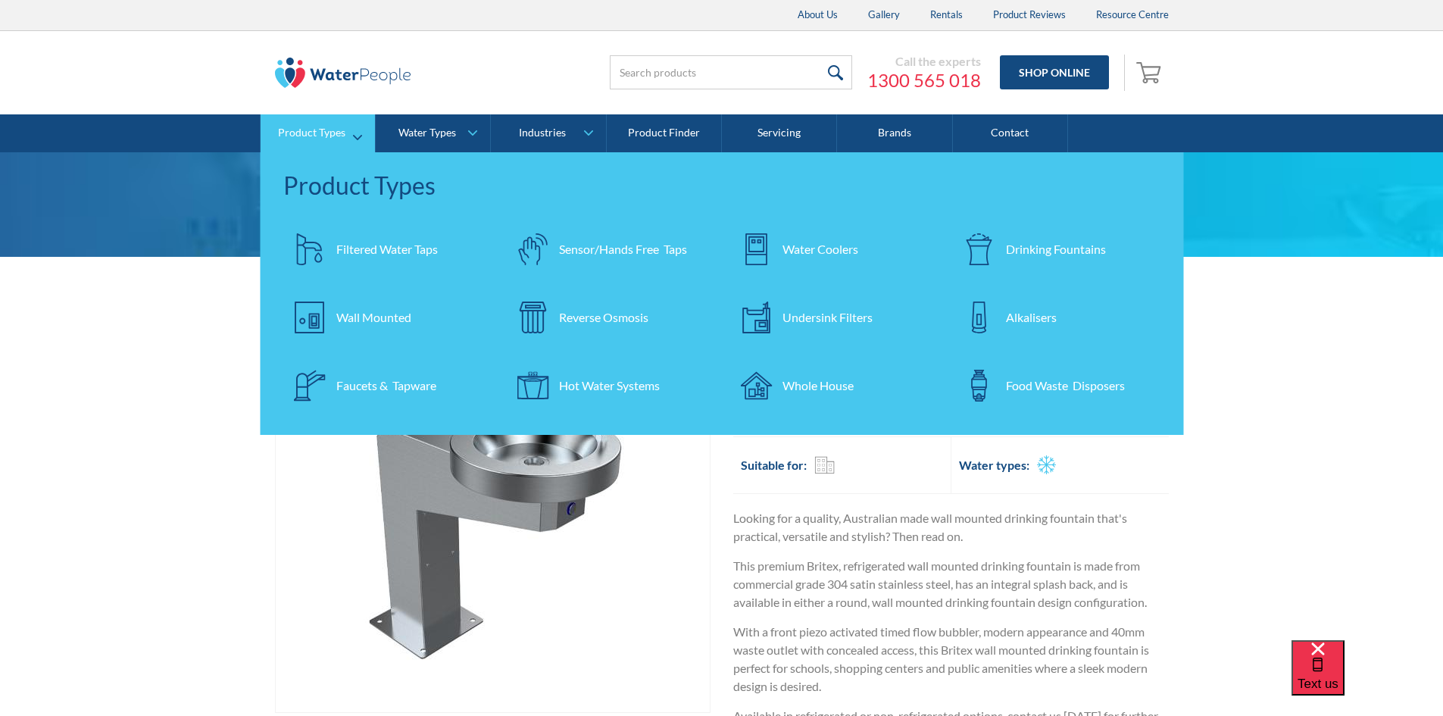
click at [757, 245] on div "Drinking Fountains" at bounding box center [1056, 249] width 100 height 18
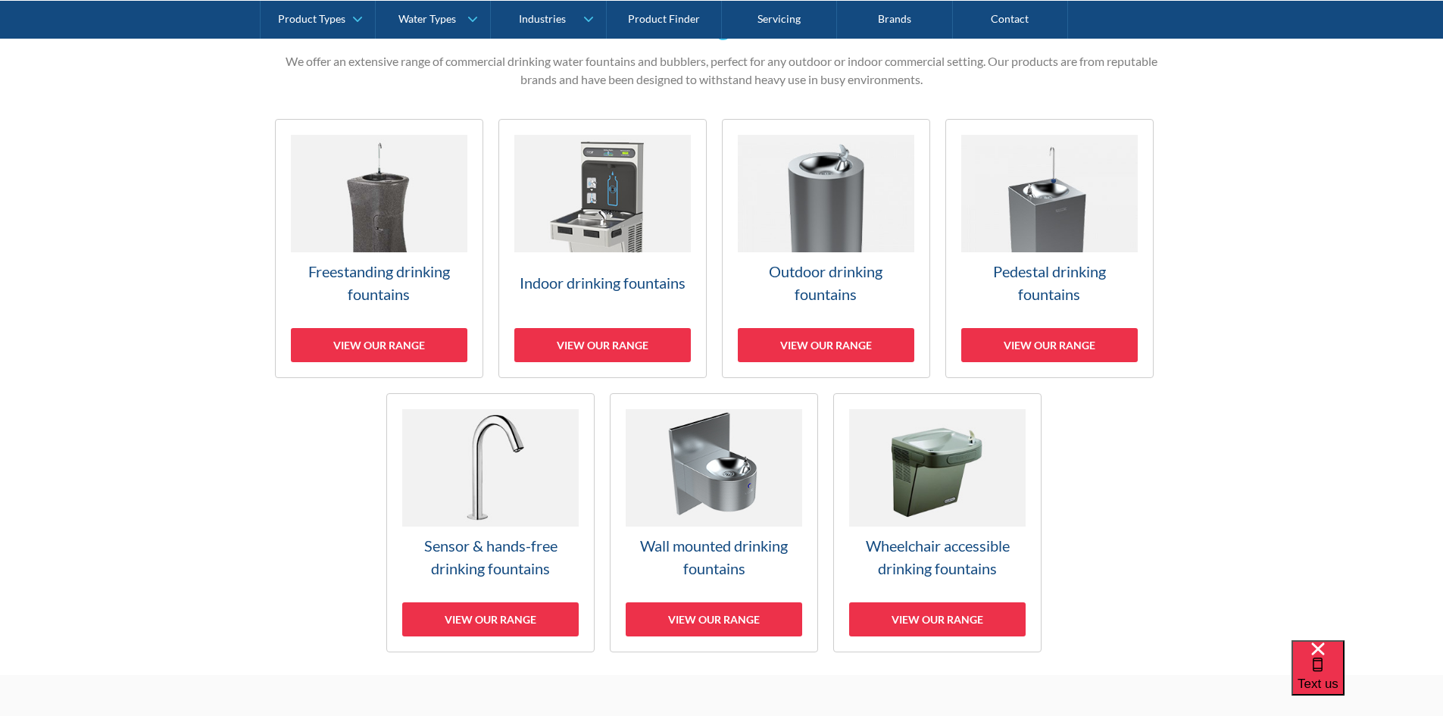
scroll to position [396, 0]
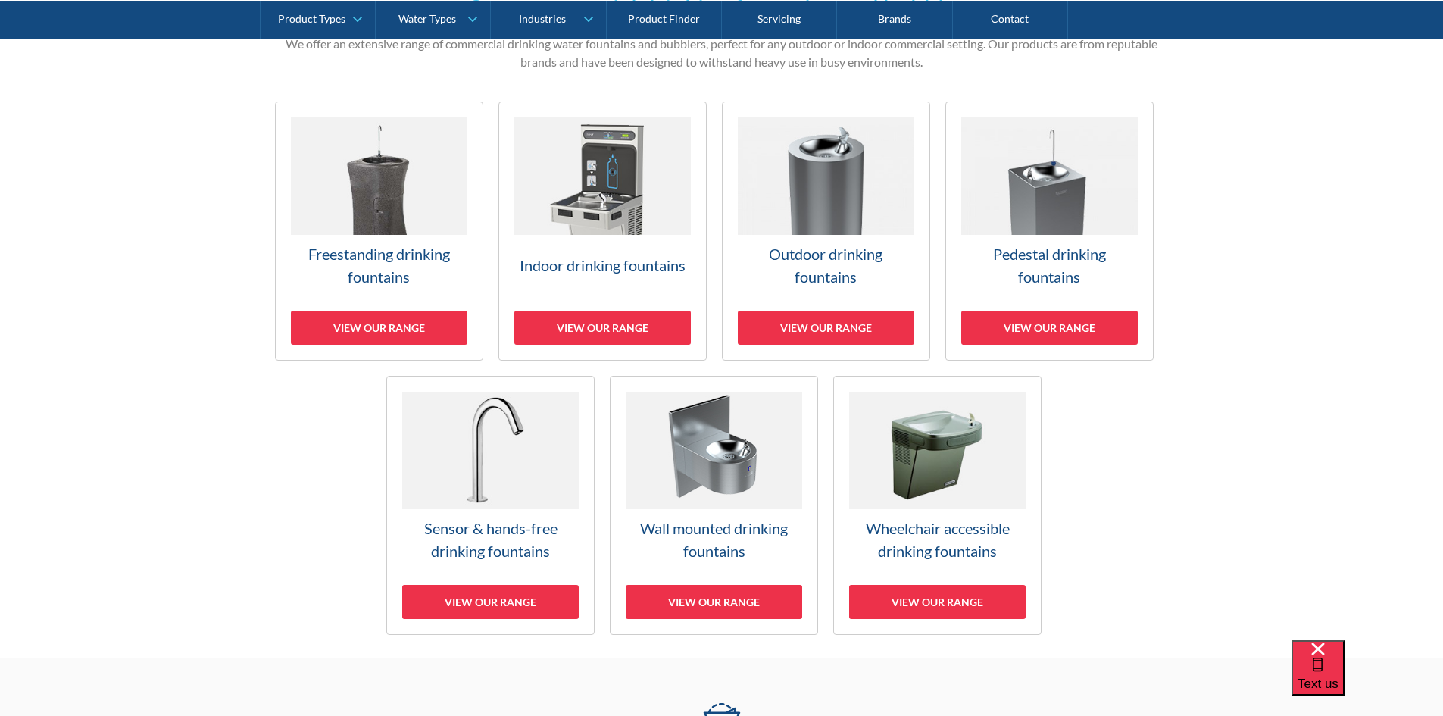
drag, startPoint x: 1237, startPoint y: 277, endPoint x: 1237, endPoint y: 308, distance: 31.8
click at [827, 329] on div "View our range" at bounding box center [826, 328] width 177 height 34
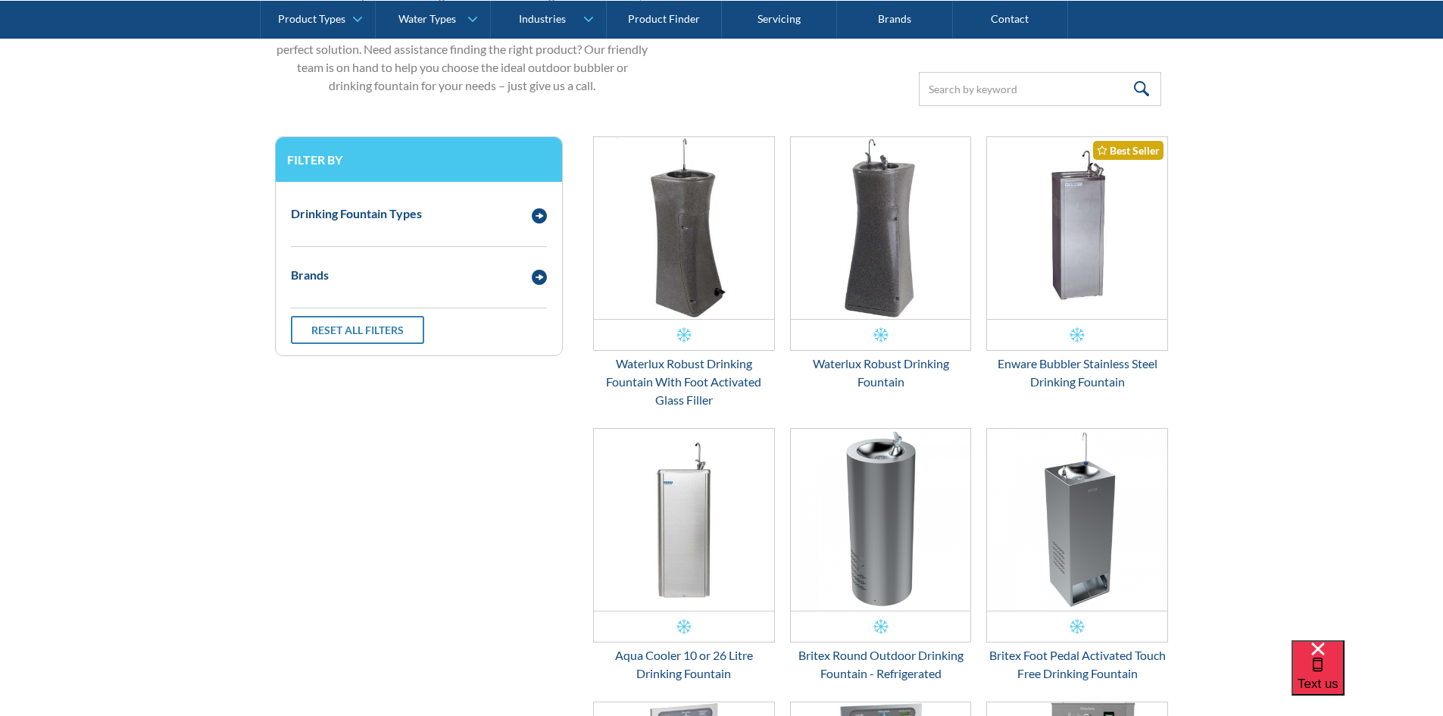
scroll to position [582, 0]
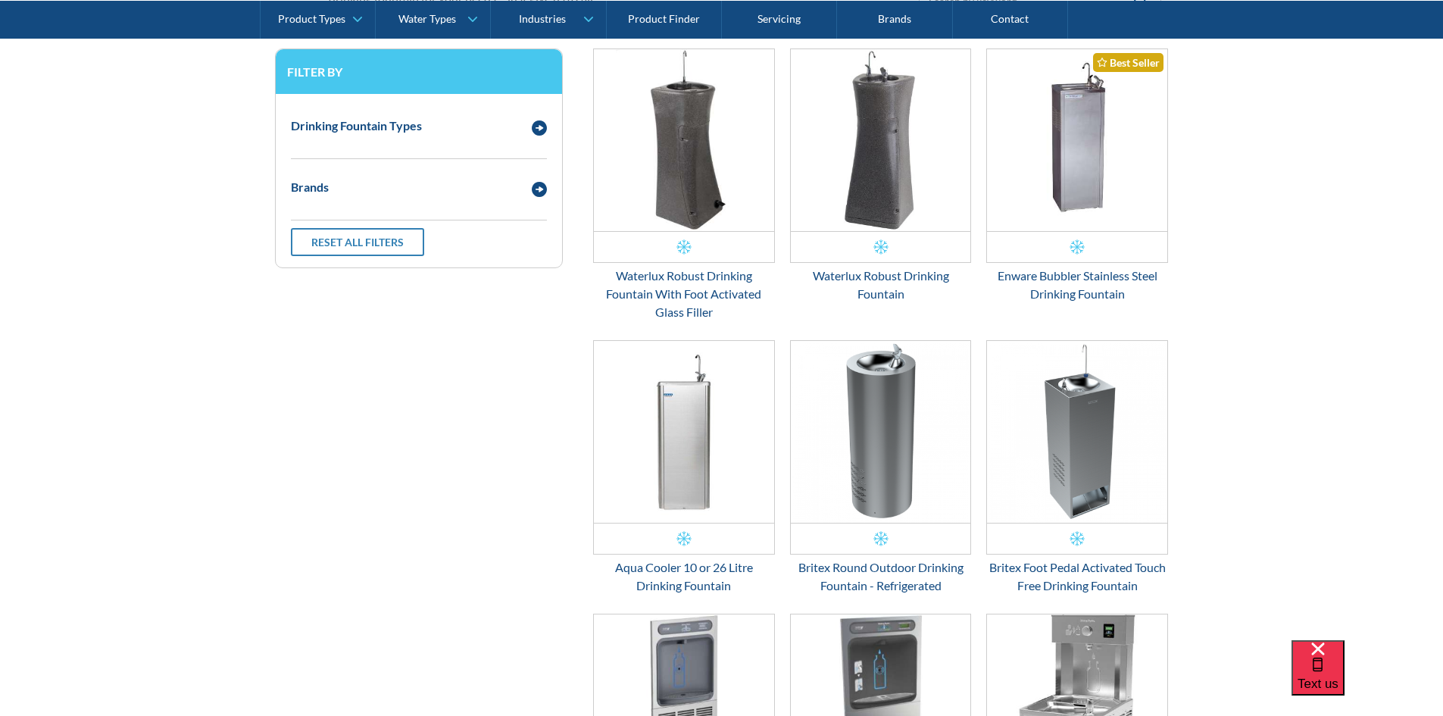
drag, startPoint x: 1315, startPoint y: 289, endPoint x: 1303, endPoint y: 333, distance: 44.7
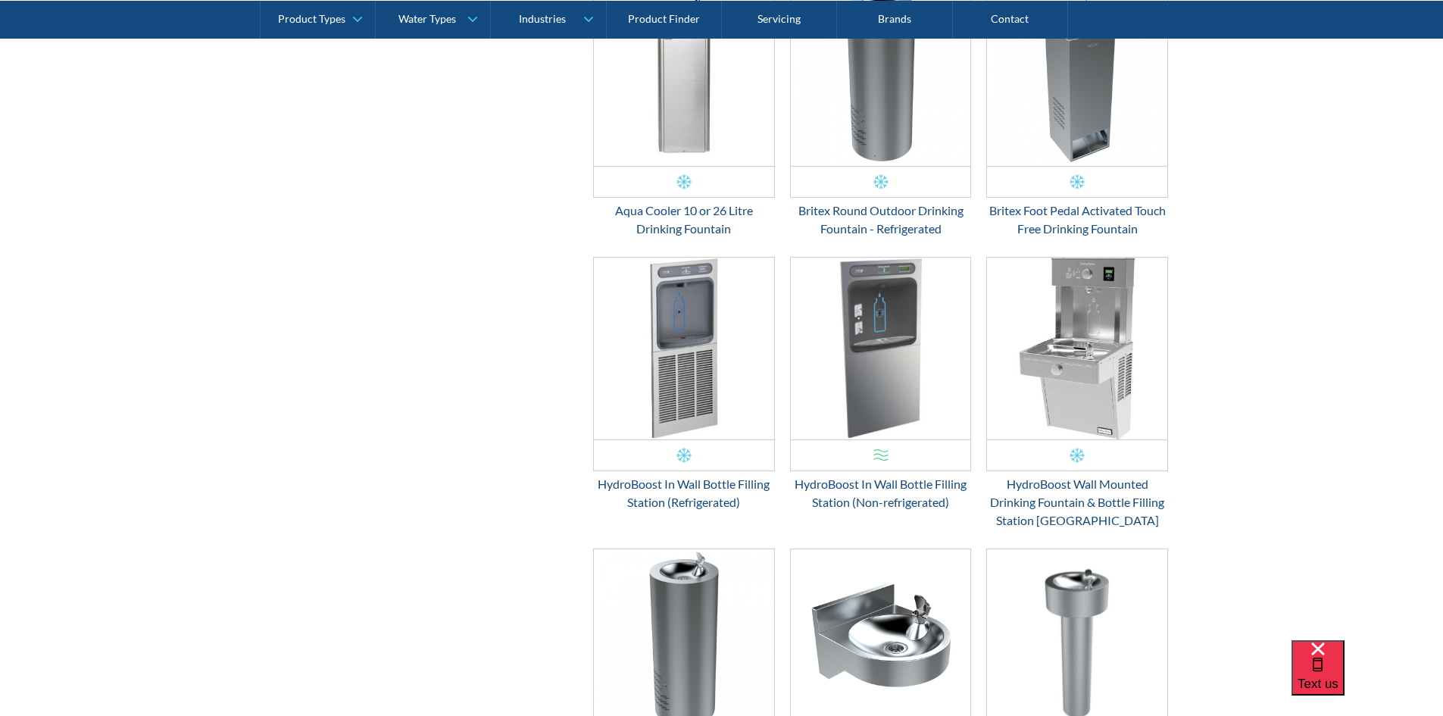
drag, startPoint x: 1200, startPoint y: 231, endPoint x: 1200, endPoint y: 308, distance: 76.5
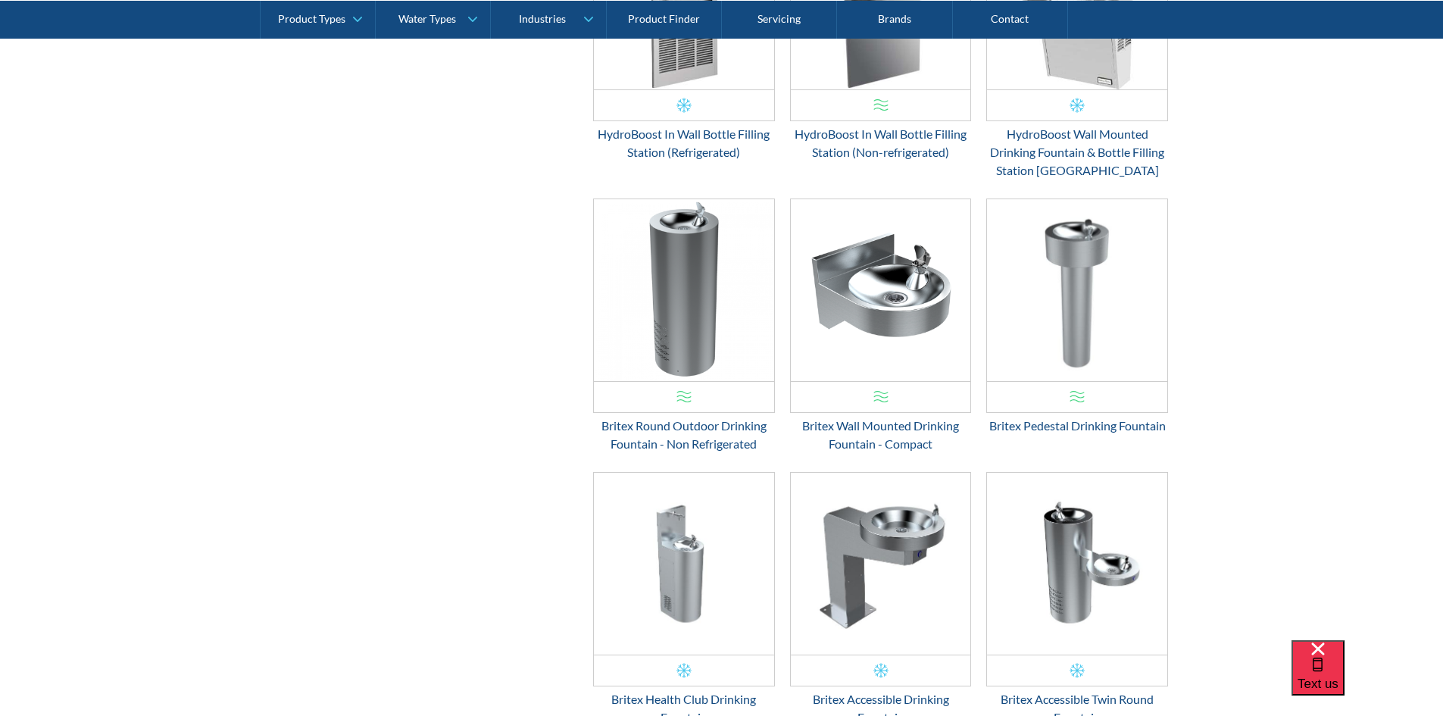
drag, startPoint x: 1220, startPoint y: 315, endPoint x: 1216, endPoint y: 377, distance: 61.5
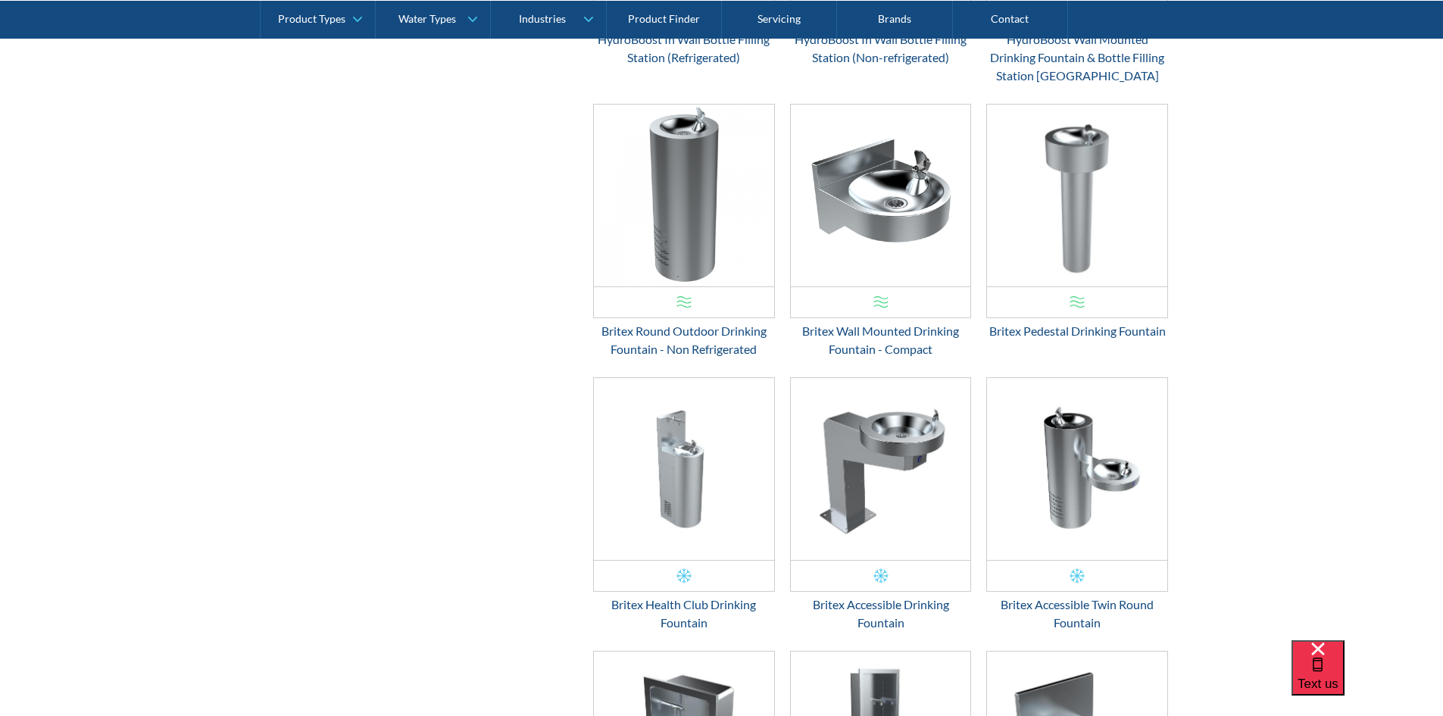
drag, startPoint x: 1199, startPoint y: 208, endPoint x: 1193, endPoint y: 268, distance: 60.2
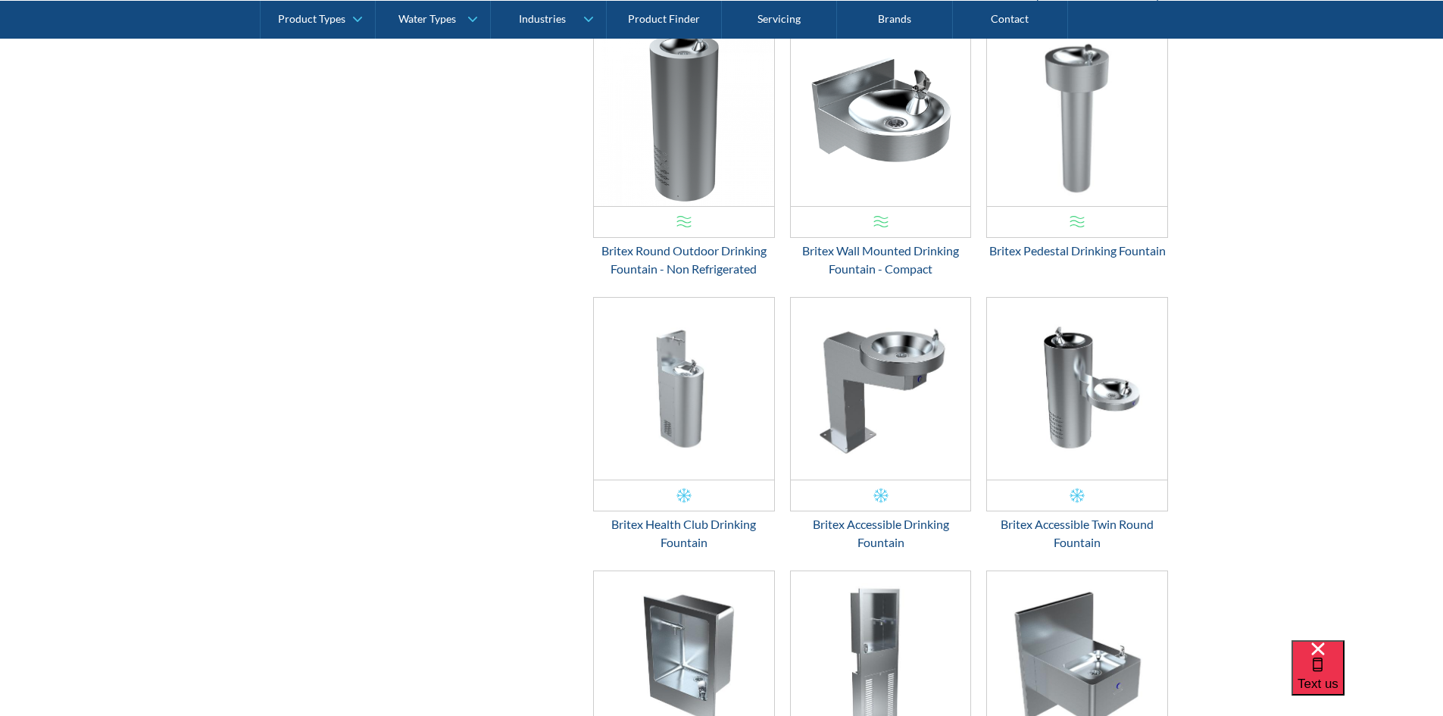
scroll to position [1788, 0]
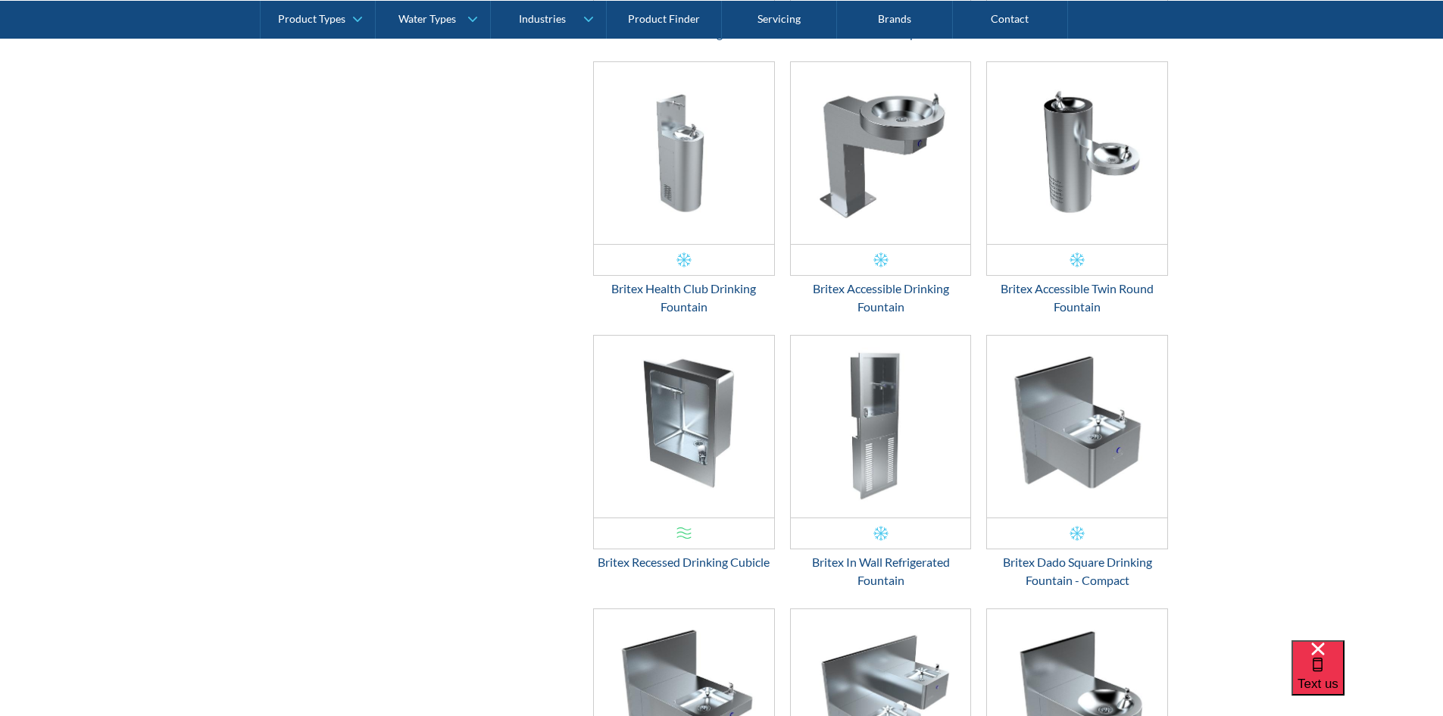
drag, startPoint x: 1215, startPoint y: 196, endPoint x: 1211, endPoint y: 267, distance: 71.4
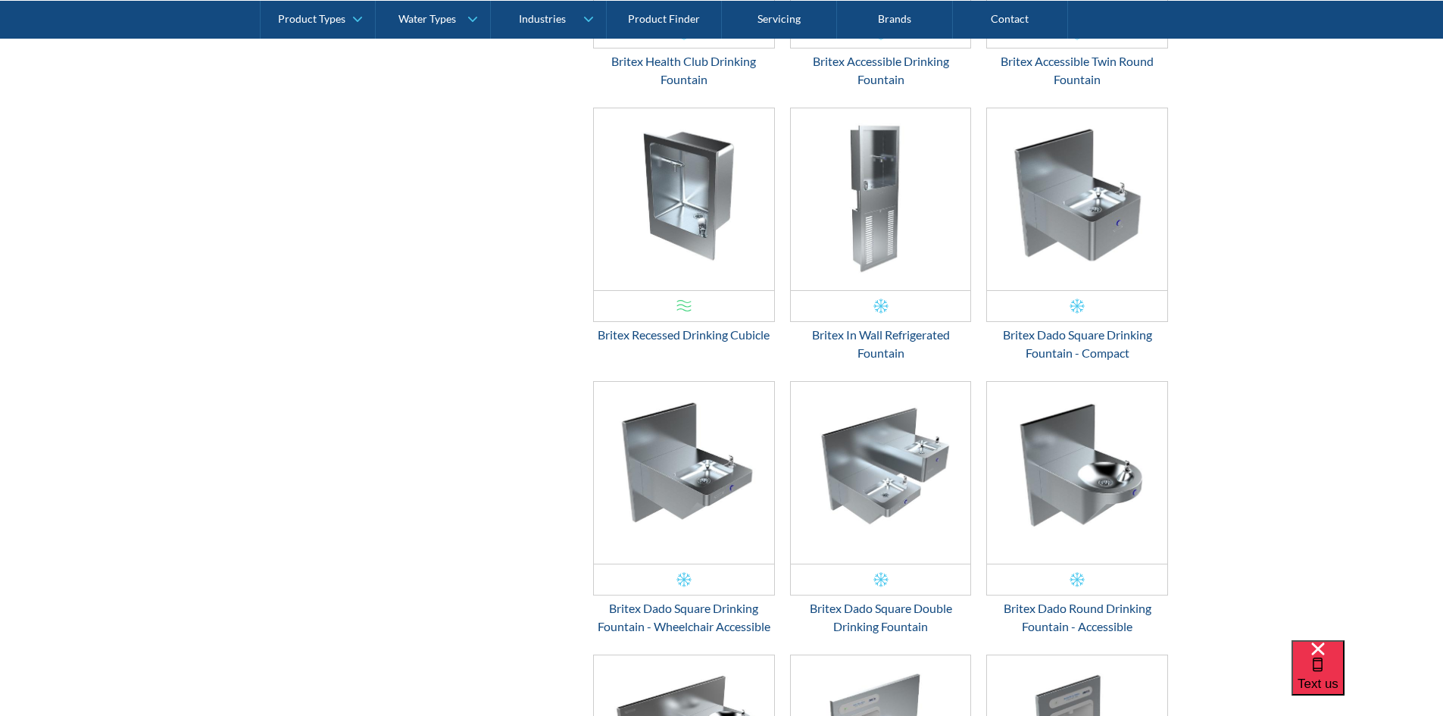
drag, startPoint x: 1249, startPoint y: 239, endPoint x: 1235, endPoint y: 335, distance: 96.4
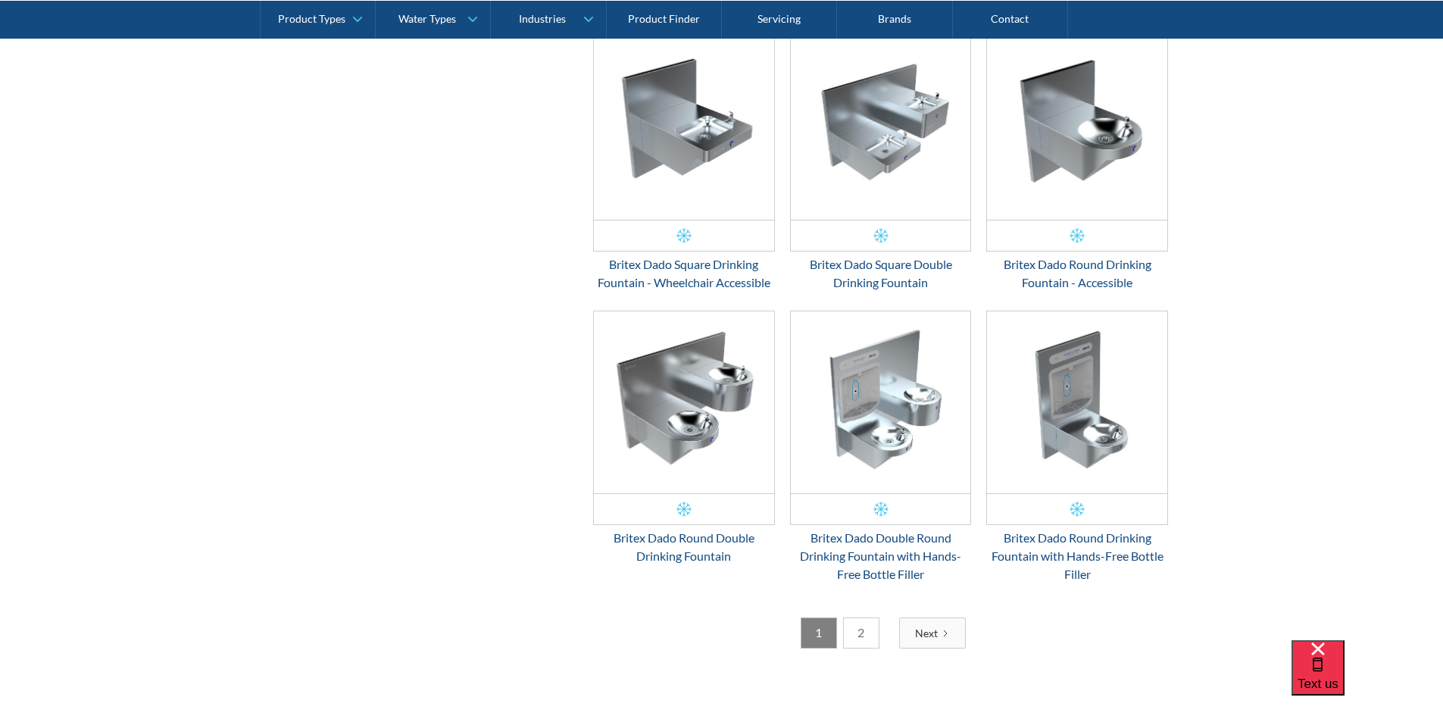
drag, startPoint x: 1250, startPoint y: 282, endPoint x: 1268, endPoint y: 317, distance: 40.0
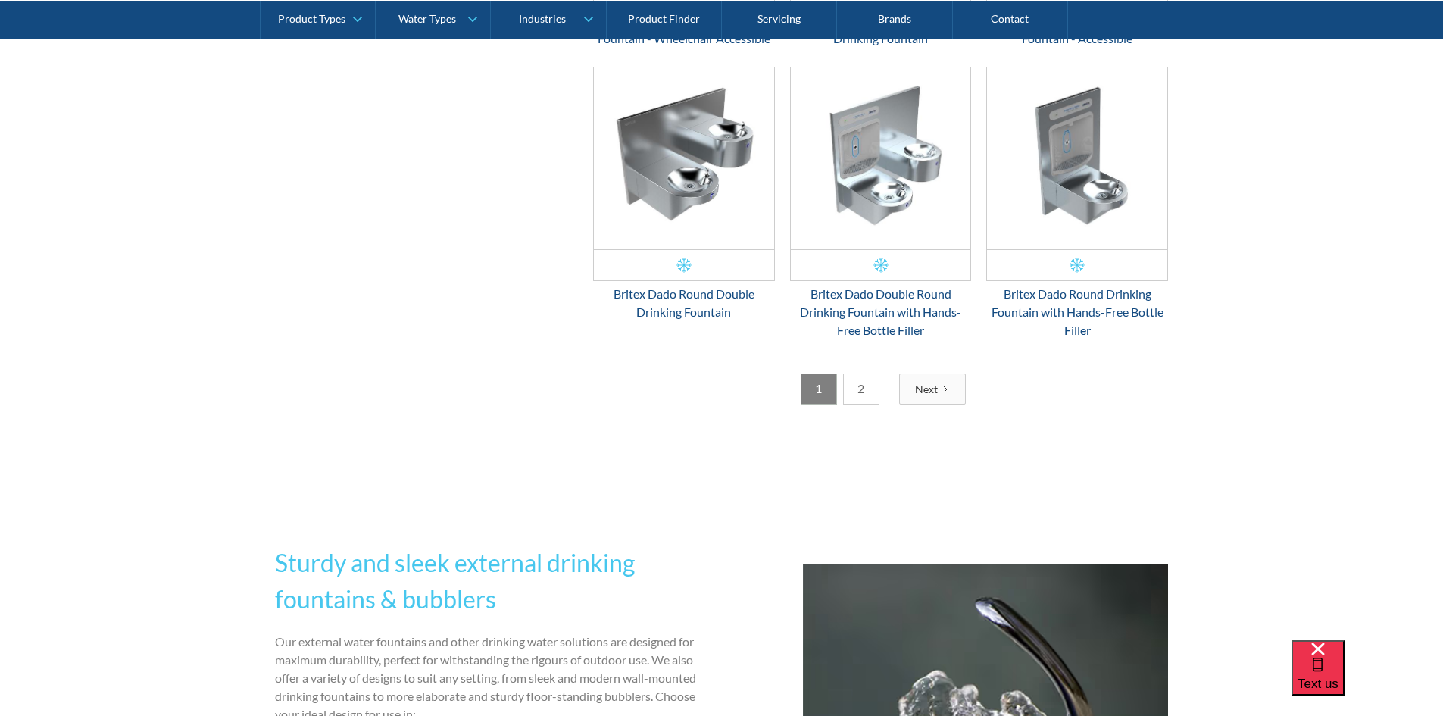
click at [934, 390] on div "Next" at bounding box center [926, 389] width 23 height 16
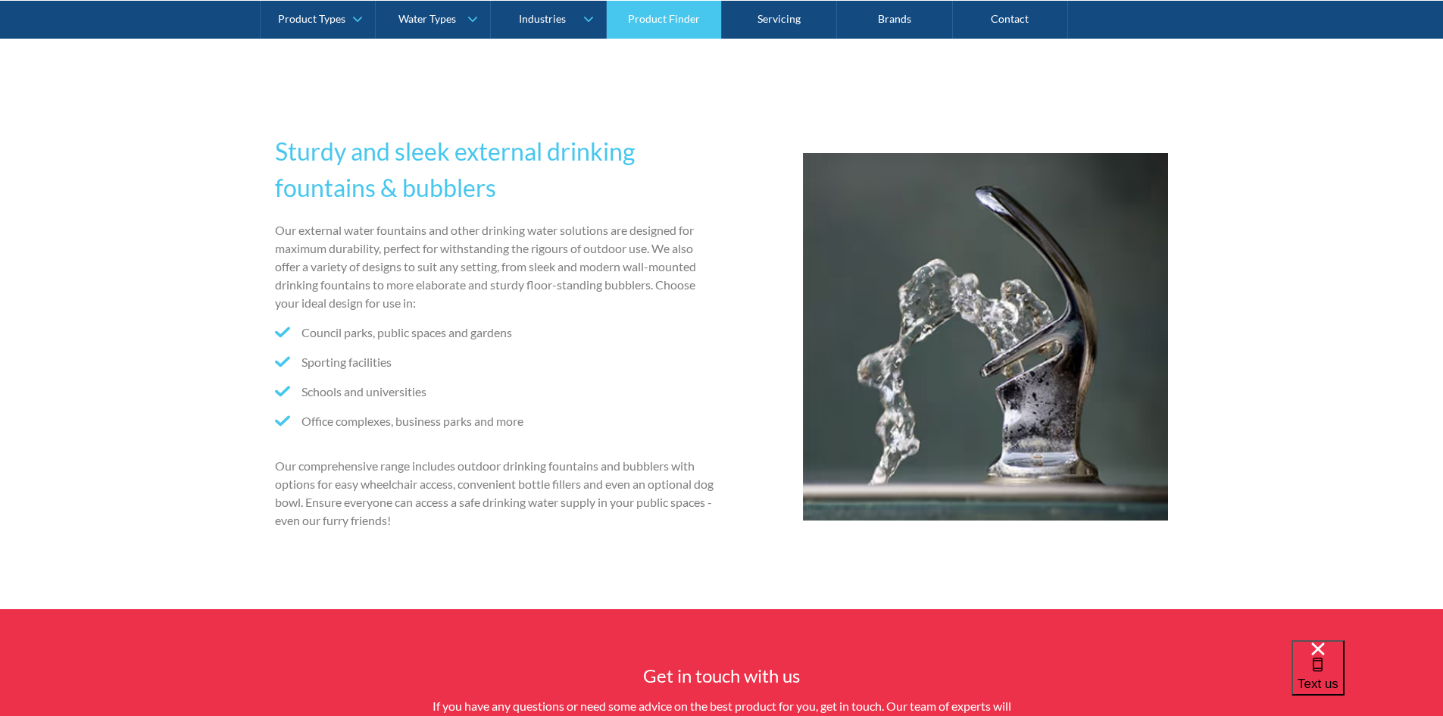
scroll to position [978, 0]
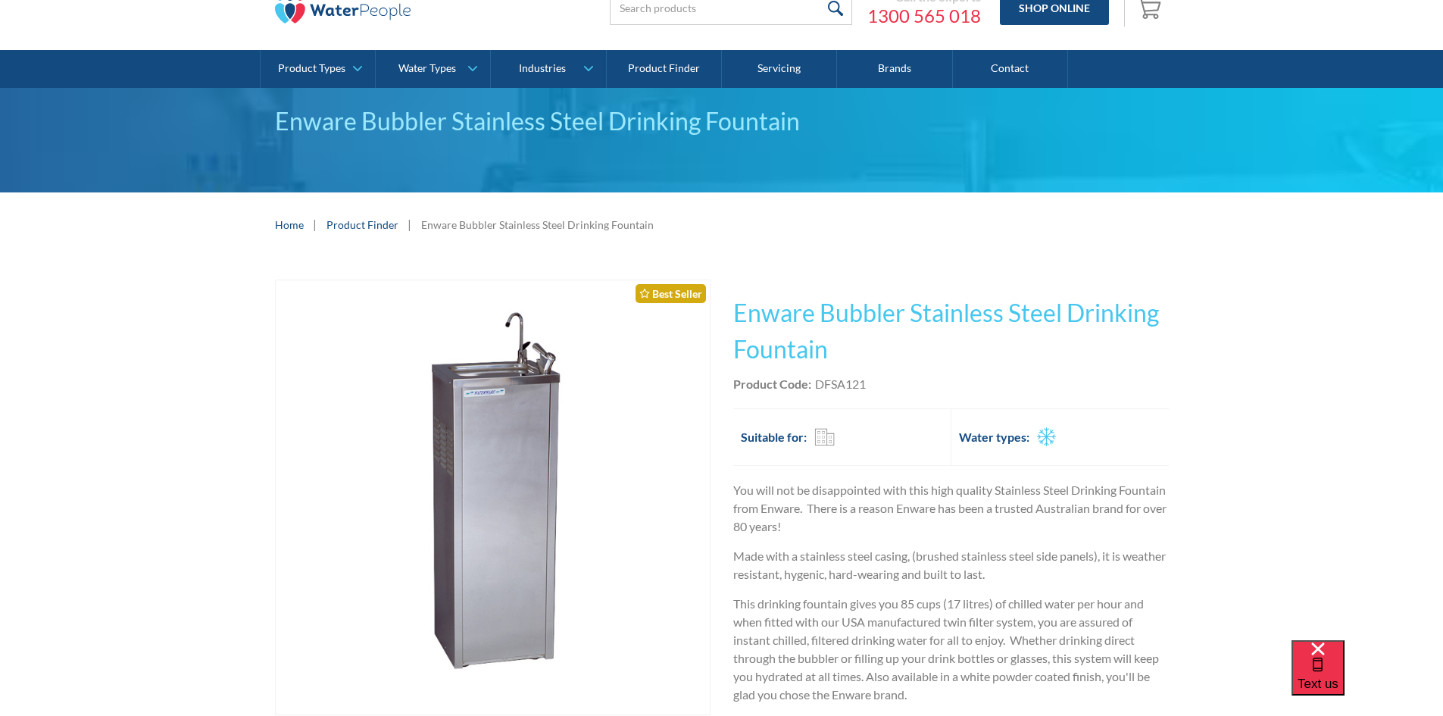
scroll to position [303, 0]
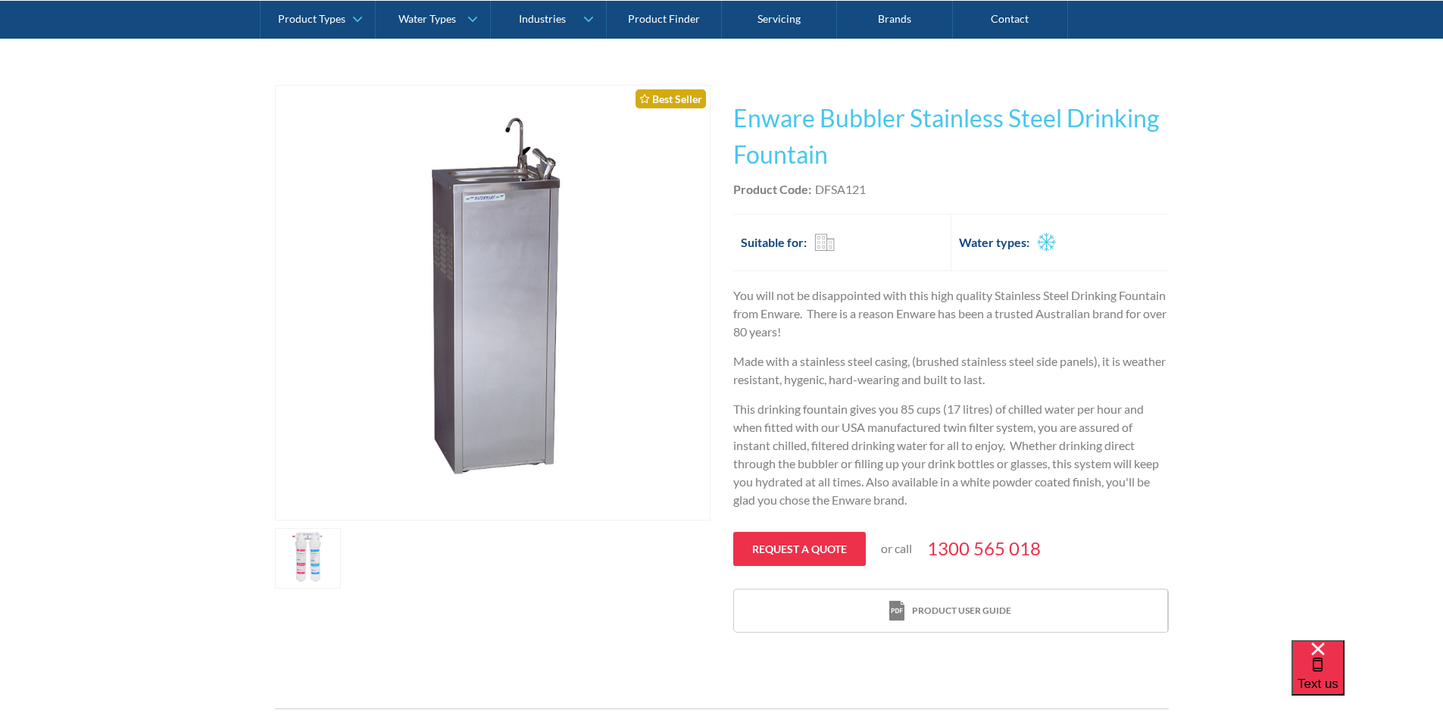
drag, startPoint x: 1200, startPoint y: 326, endPoint x: 1218, endPoint y: 376, distance: 53.2
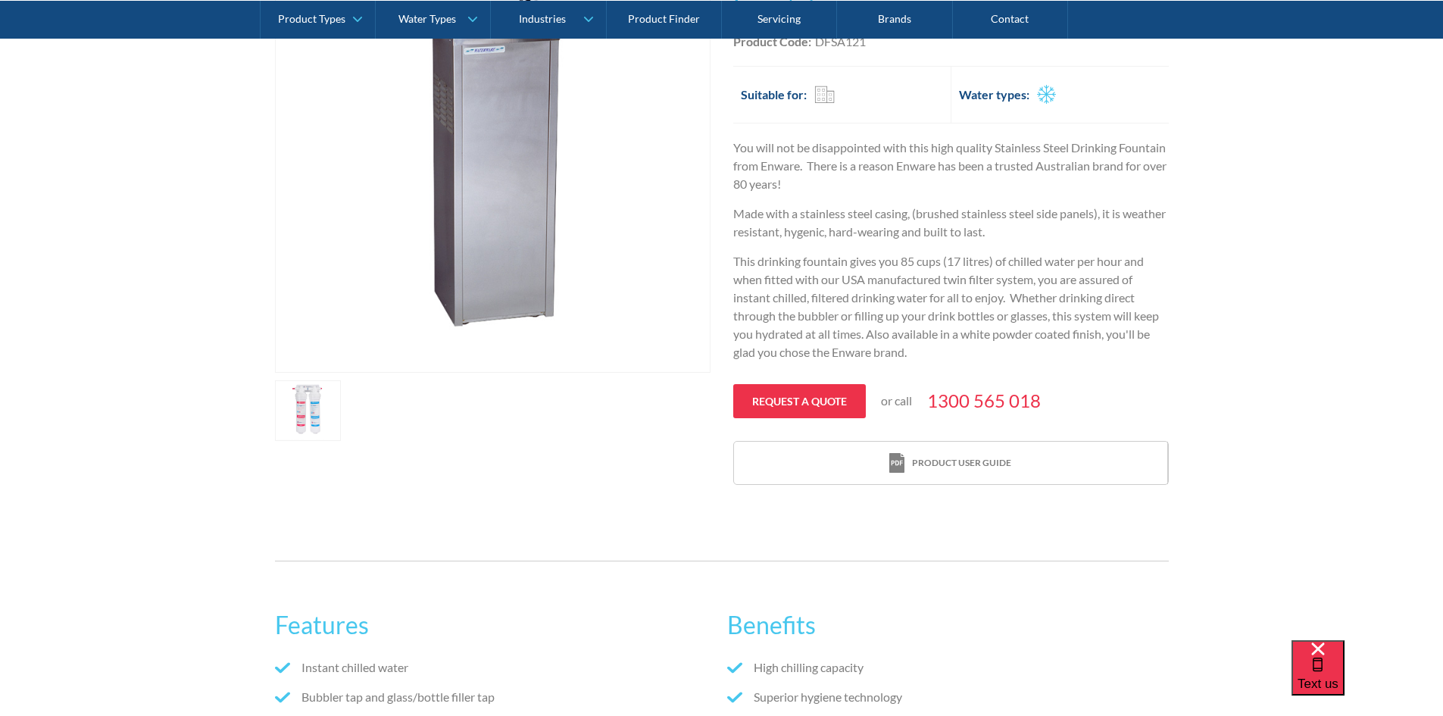
drag, startPoint x: 1155, startPoint y: 330, endPoint x: 740, endPoint y: 298, distance: 415.8
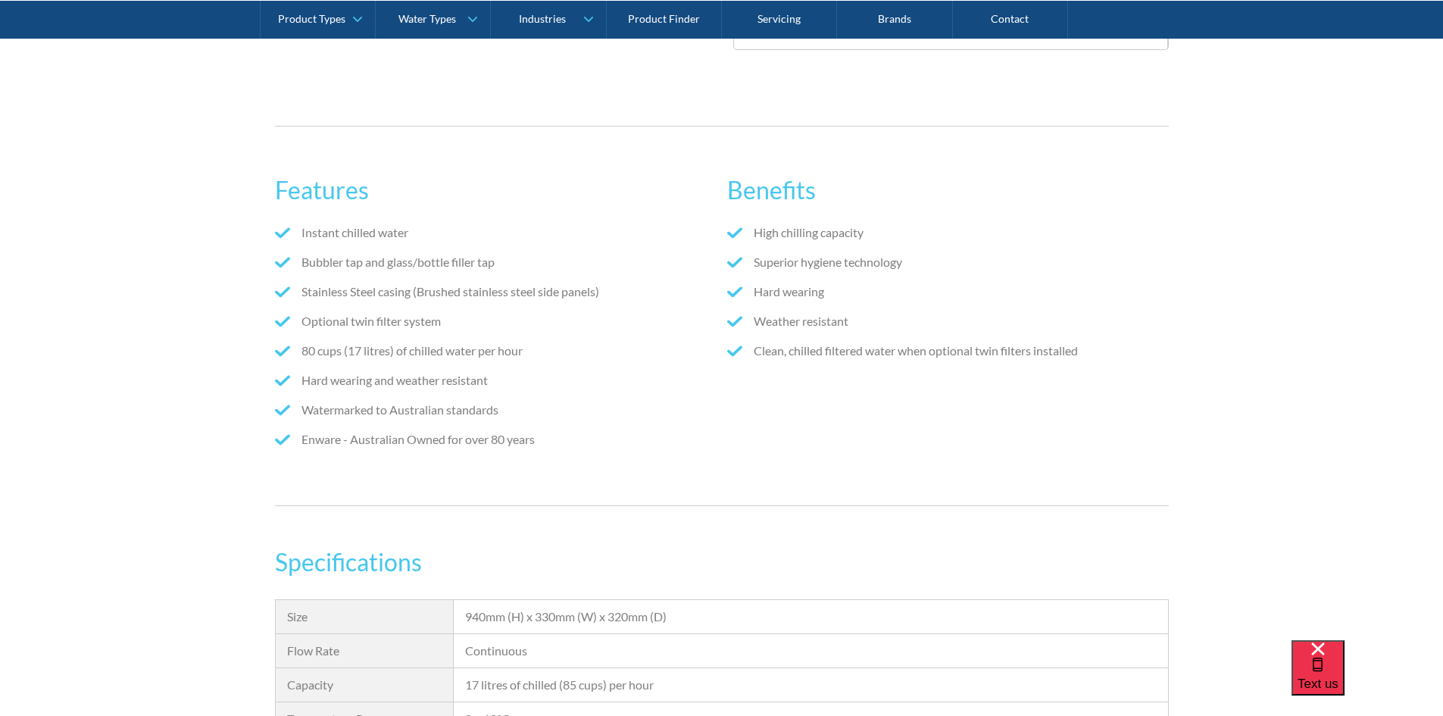
scroll to position [1024, 0]
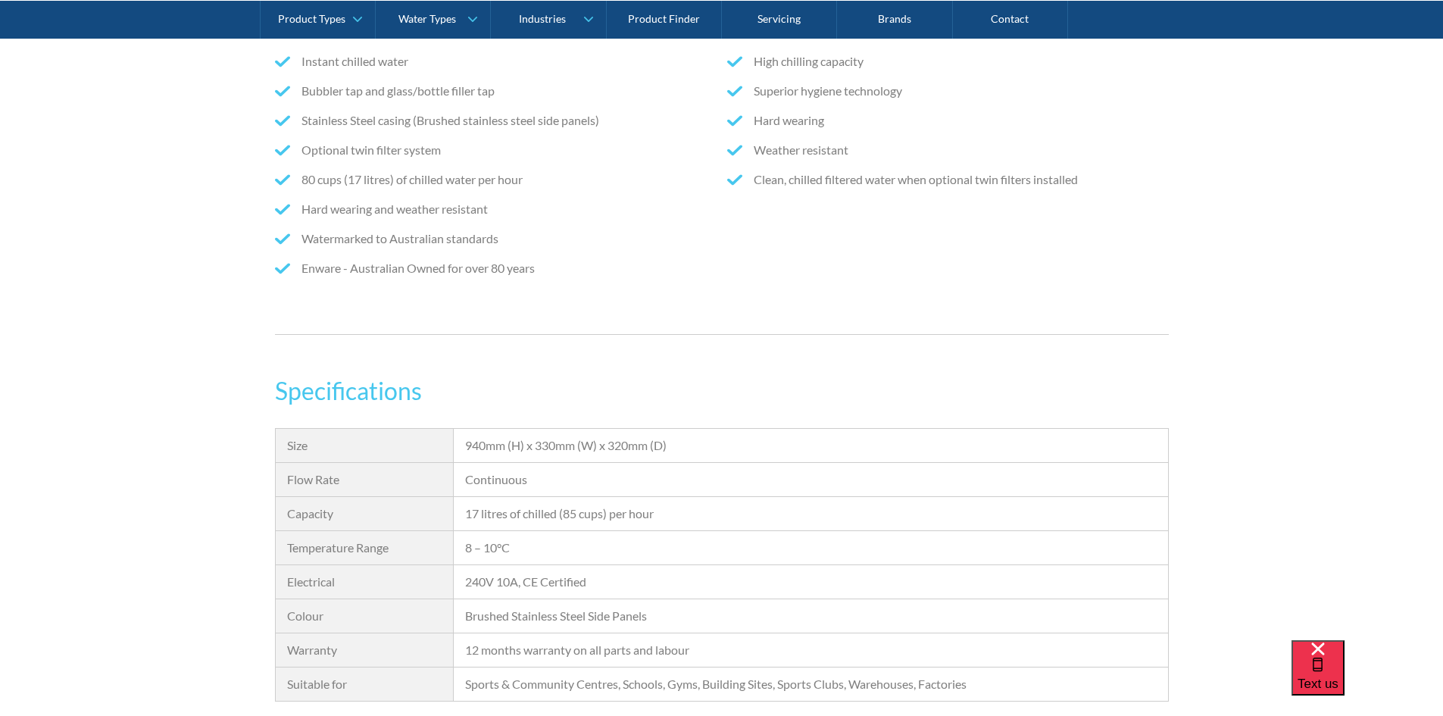
drag, startPoint x: 192, startPoint y: 201, endPoint x: 217, endPoint y: 261, distance: 65.9
